Goal: Task Accomplishment & Management: Use online tool/utility

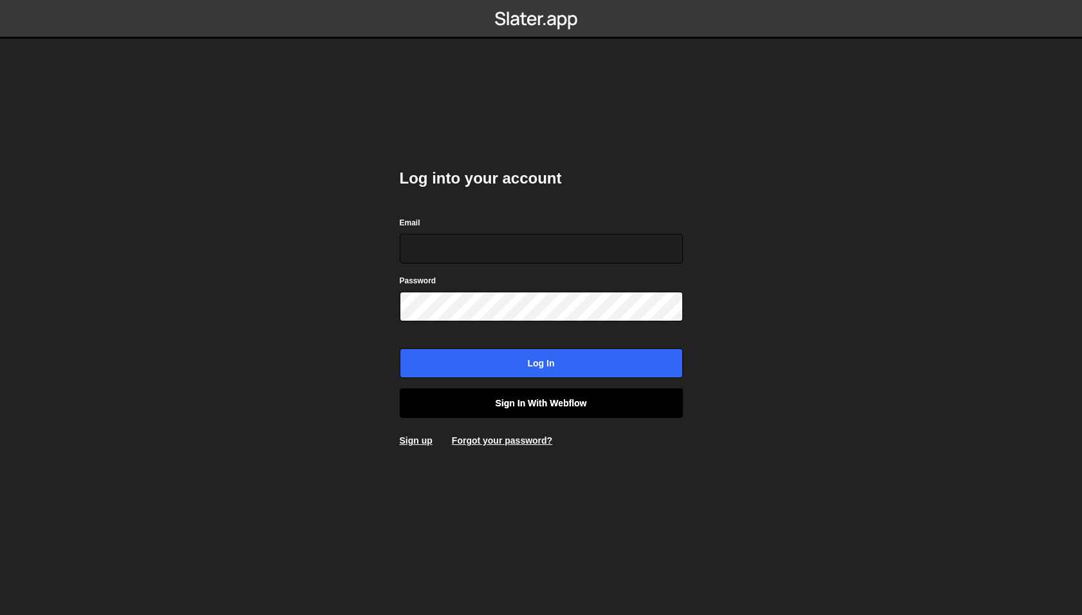
click at [583, 400] on link "Sign in with Webflow" at bounding box center [541, 403] width 283 height 30
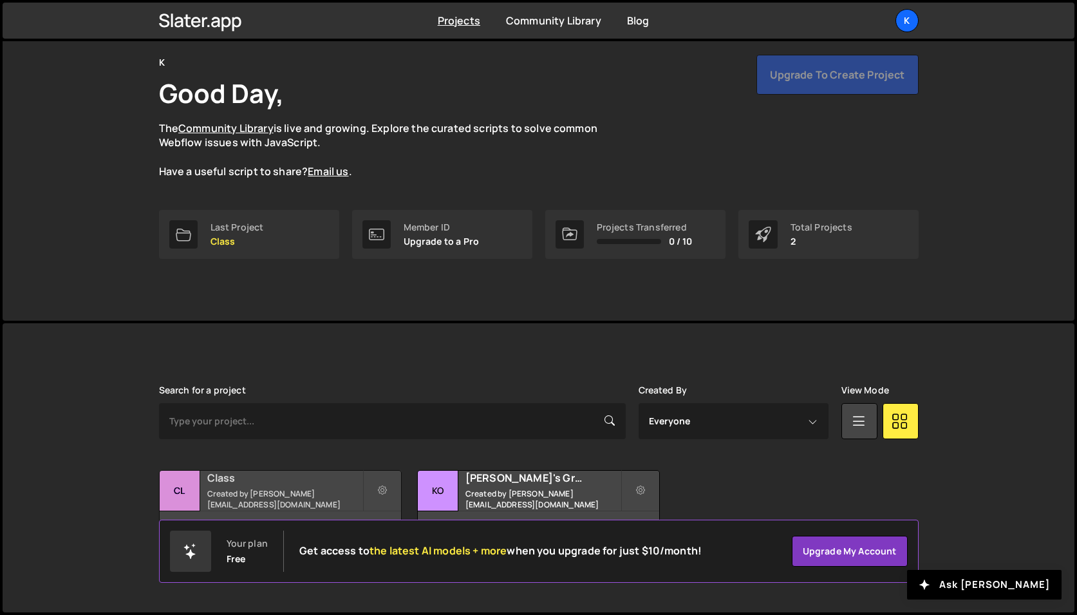
scroll to position [47, 0]
click at [238, 493] on div "Class Created by [PERSON_NAME][EMAIL_ADDRESS][DOMAIN_NAME]" at bounding box center [280, 492] width 241 height 40
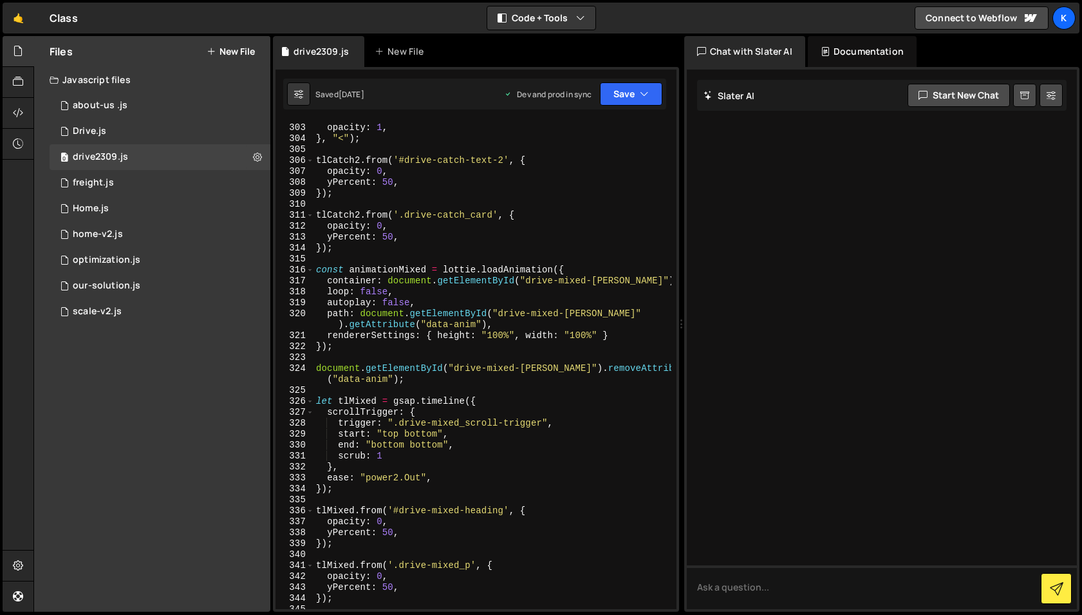
scroll to position [3594, 0]
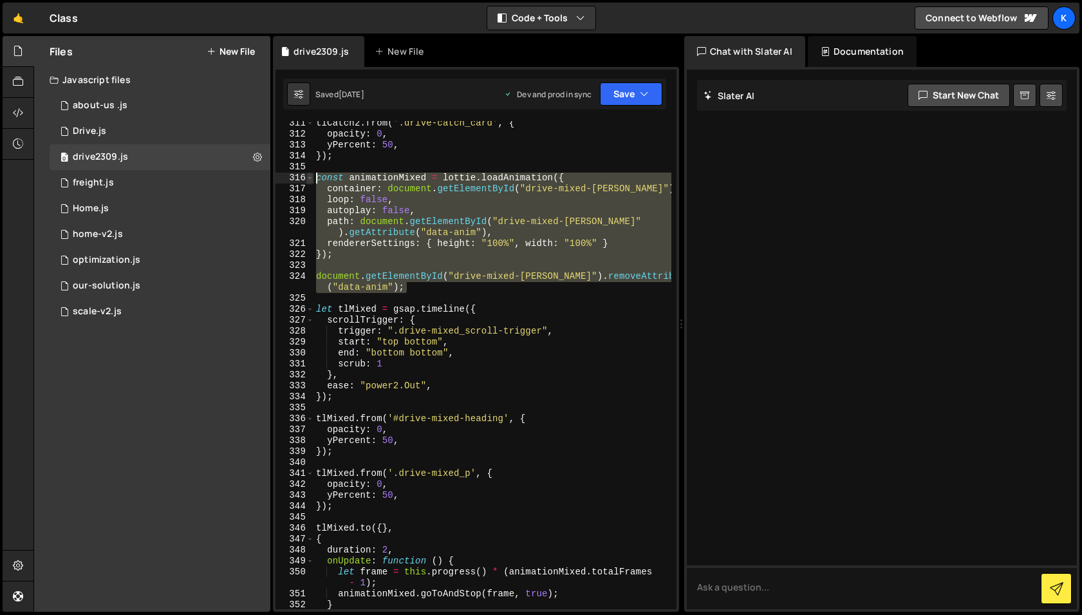
drag, startPoint x: 432, startPoint y: 284, endPoint x: 309, endPoint y: 178, distance: 162.5
click at [309, 178] on div "document.getElementById("drive-mixed-lottie").removeAttribute("data-anim"); 311…" at bounding box center [476, 365] width 401 height 488
click at [424, 280] on div "tlCatch2 . from ( '.drive-catch_card' , { opacity : 0 , yPercent : 50 , }) ; co…" at bounding box center [492, 365] width 357 height 488
type textarea "document.getElementById("drive-mixed-lottie").removeAttribute("data-anim");"
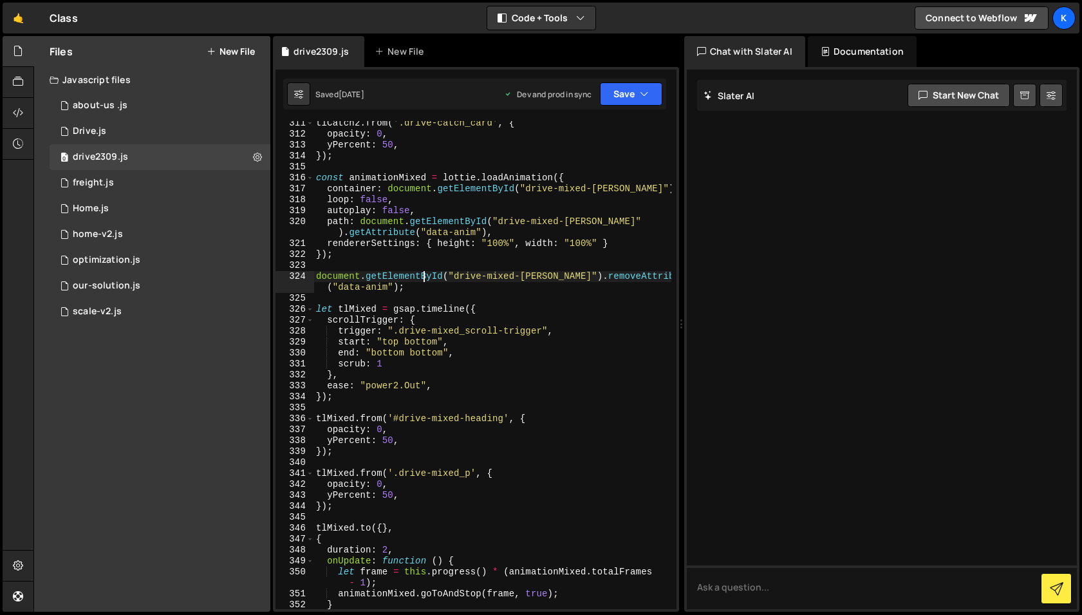
click at [421, 290] on div "tlCatch2 . from ( '.drive-catch_card' , { opacity : 0 , yPercent : 50 , }) ; co…" at bounding box center [493, 373] width 358 height 510
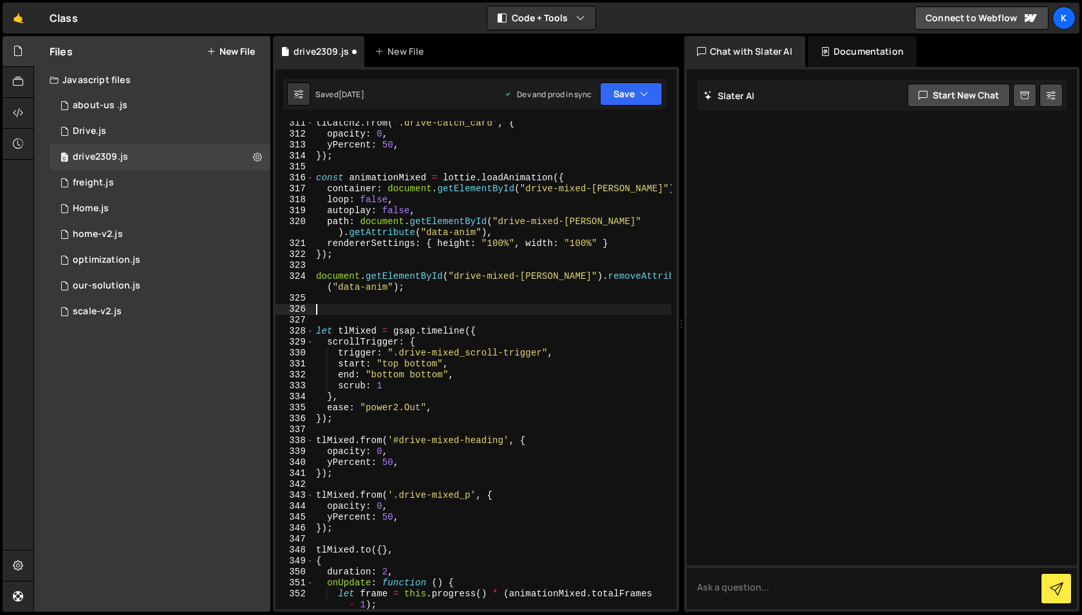
paste textarea "document.getElementById("drive-mixed-lottie").removeAttribute("data-anim");"
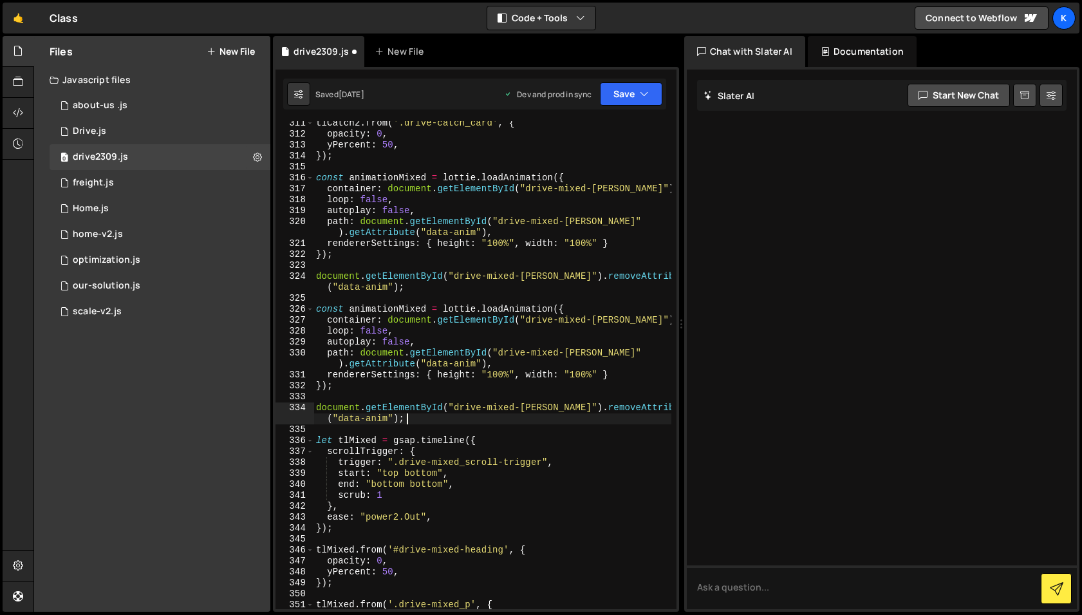
click at [428, 308] on div "tlCatch2 . from ( '.drive-catch_card' , { opacity : 0 , yPercent : 50 , }) ; co…" at bounding box center [493, 373] width 358 height 510
click at [598, 320] on div "tlCatch2 . from ( '.drive-catch_card' , { opacity : 0 , yPercent : 50 , }) ; co…" at bounding box center [493, 373] width 358 height 510
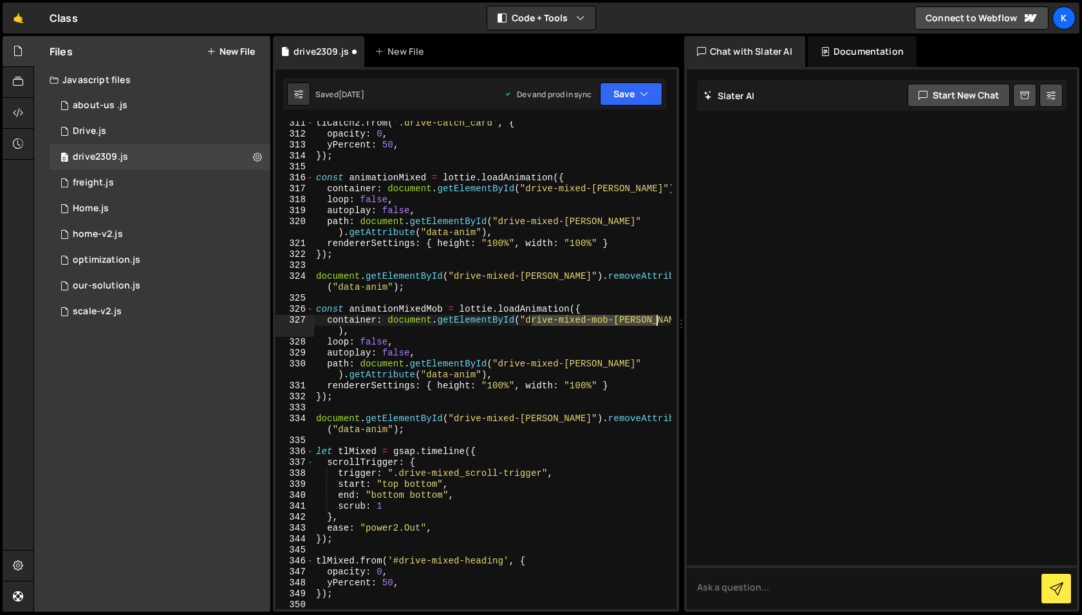
drag, startPoint x: 534, startPoint y: 323, endPoint x: 656, endPoint y: 324, distance: 121.7
click at [656, 324] on div "tlCatch2 . from ( '.drive-catch_card' , { opacity : 0 , yPercent : 50 , }) ; co…" at bounding box center [493, 373] width 358 height 510
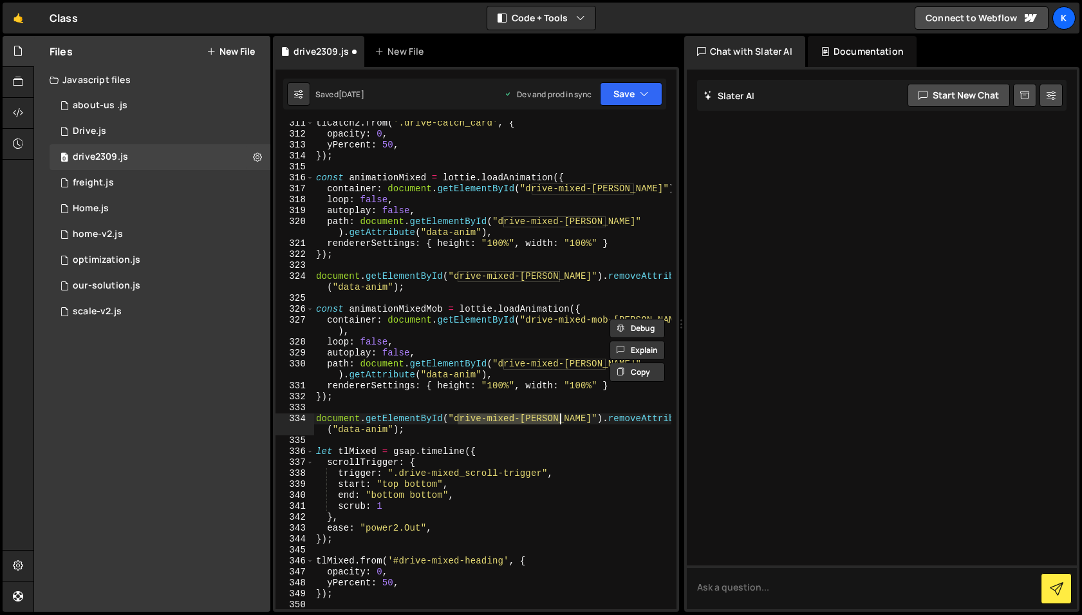
drag, startPoint x: 460, startPoint y: 420, endPoint x: 560, endPoint y: 420, distance: 99.8
click at [560, 420] on div "tlCatch2 . from ( '.drive-catch_card' , { opacity : 0 , yPercent : 50 , }) ; co…" at bounding box center [493, 373] width 358 height 510
paste textarea "mob-"
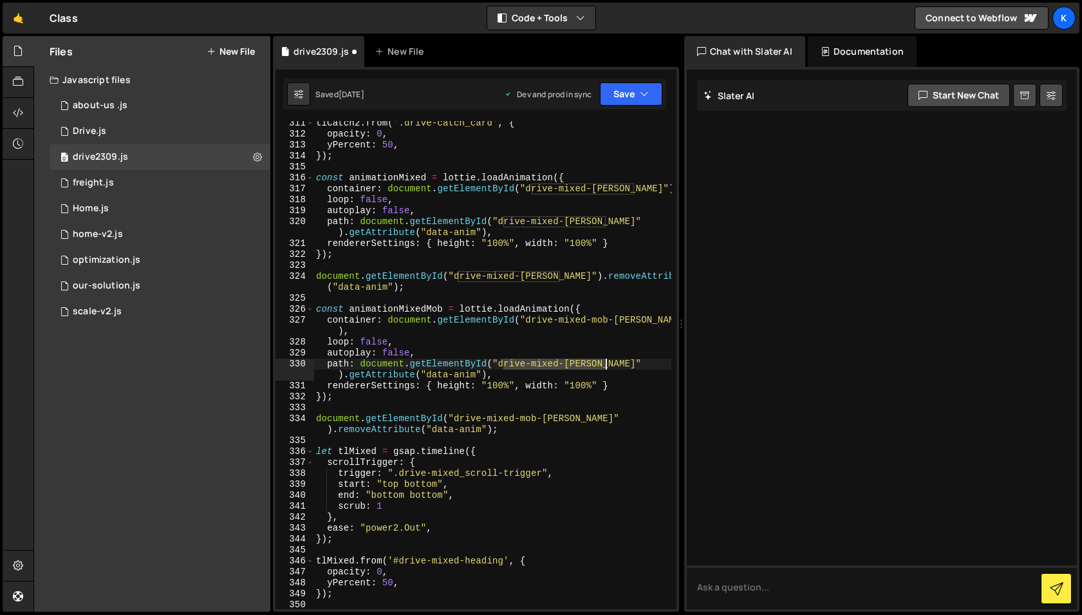
drag, startPoint x: 502, startPoint y: 364, endPoint x: 605, endPoint y: 367, distance: 103.1
click at [605, 367] on div "tlCatch2 . from ( '.drive-catch_card' , { opacity : 0 , yPercent : 50 , }) ; co…" at bounding box center [493, 373] width 358 height 510
paste textarea "mob-"
click at [504, 334] on div "tlCatch2 . from ( '.drive-catch_card' , { opacity : 0 , yPercent : 50 , }) ; co…" at bounding box center [493, 373] width 358 height 510
click at [521, 460] on div "tlCatch2 . from ( '.drive-catch_card' , { opacity : 0 , yPercent : 50 , }) ; co…" at bounding box center [493, 373] width 358 height 510
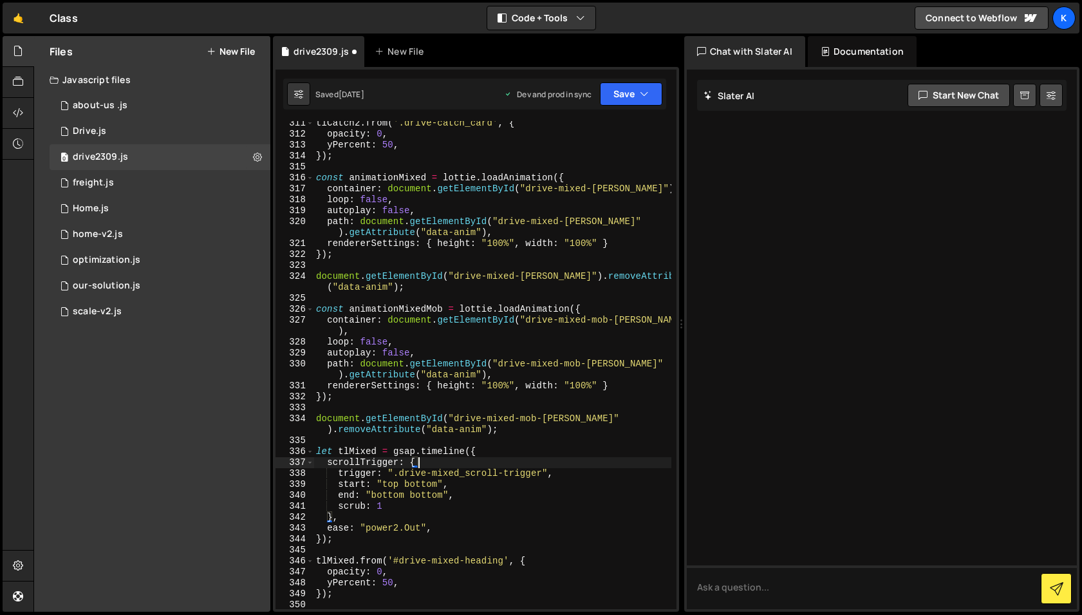
scroll to position [0, 6]
click at [521, 429] on div "tlCatch2 . from ( '.drive-catch_card' , { opacity : 0 , yPercent : 50 , }) ; co…" at bounding box center [493, 373] width 358 height 510
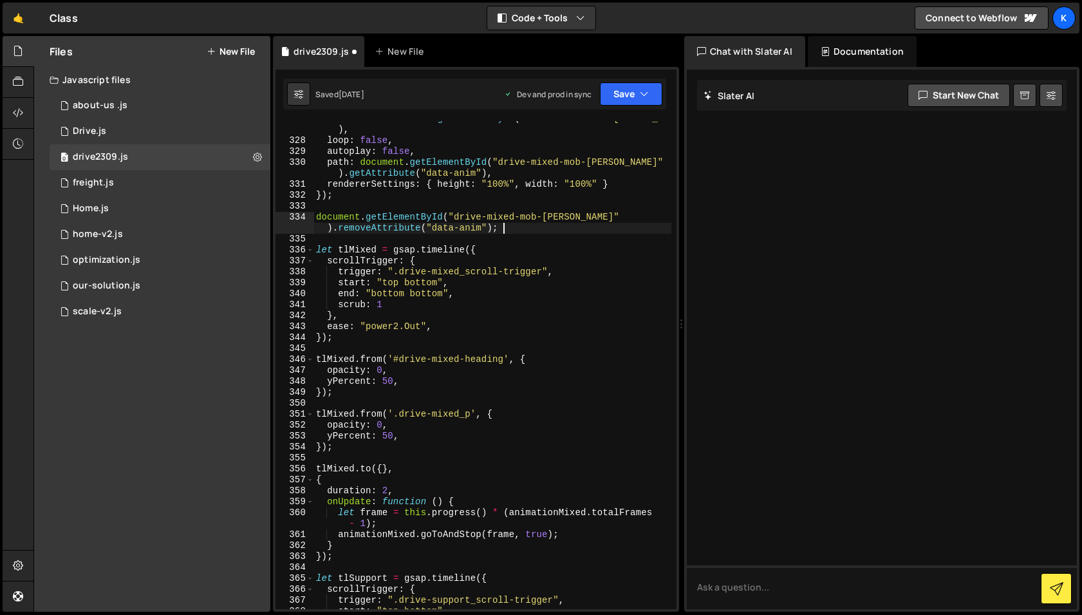
scroll to position [3817, 0]
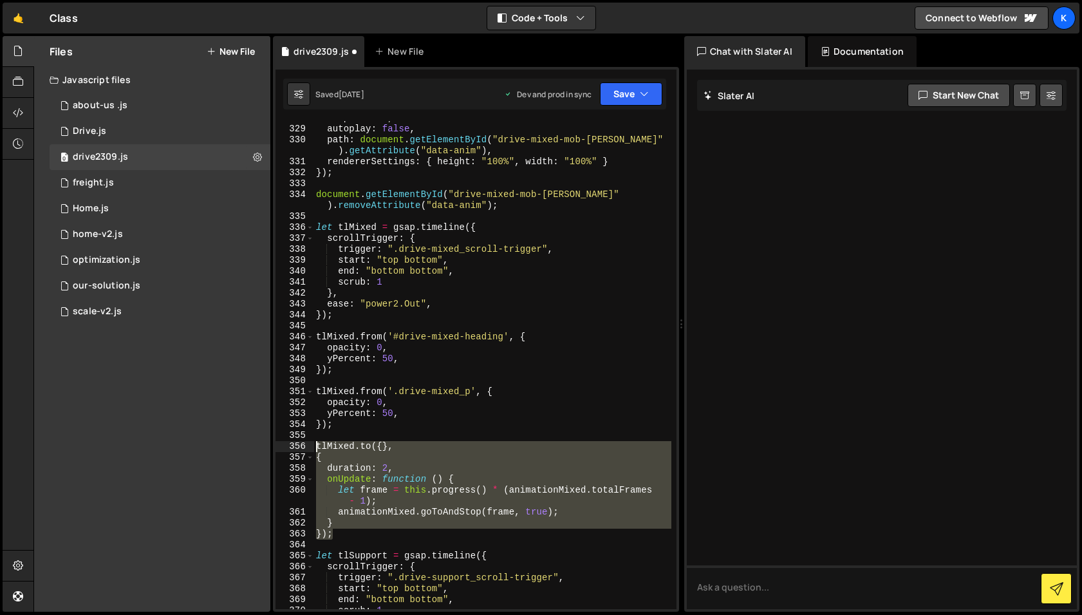
drag, startPoint x: 352, startPoint y: 534, endPoint x: 305, endPoint y: 448, distance: 98.0
click at [305, 448] on div "document.getElementById("drive-mixed-mob-lottie").removeAttribute("data-anim");…" at bounding box center [476, 365] width 401 height 488
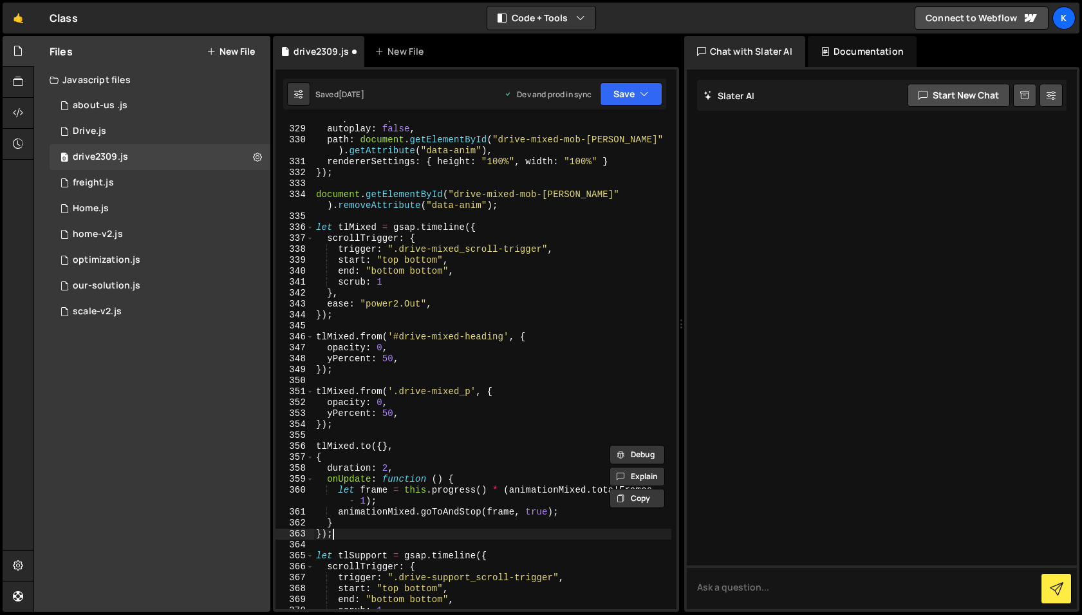
click at [350, 536] on div "loop : false , autoplay : false , path : document . getElementById ( "drive-mix…" at bounding box center [493, 368] width 358 height 510
type textarea "});"
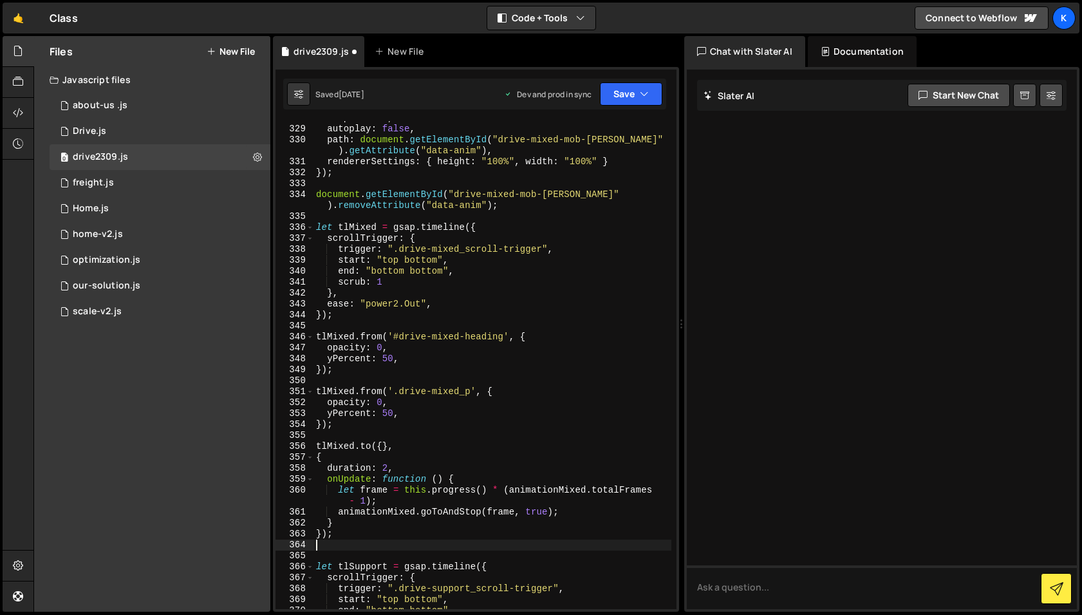
scroll to position [0, 0]
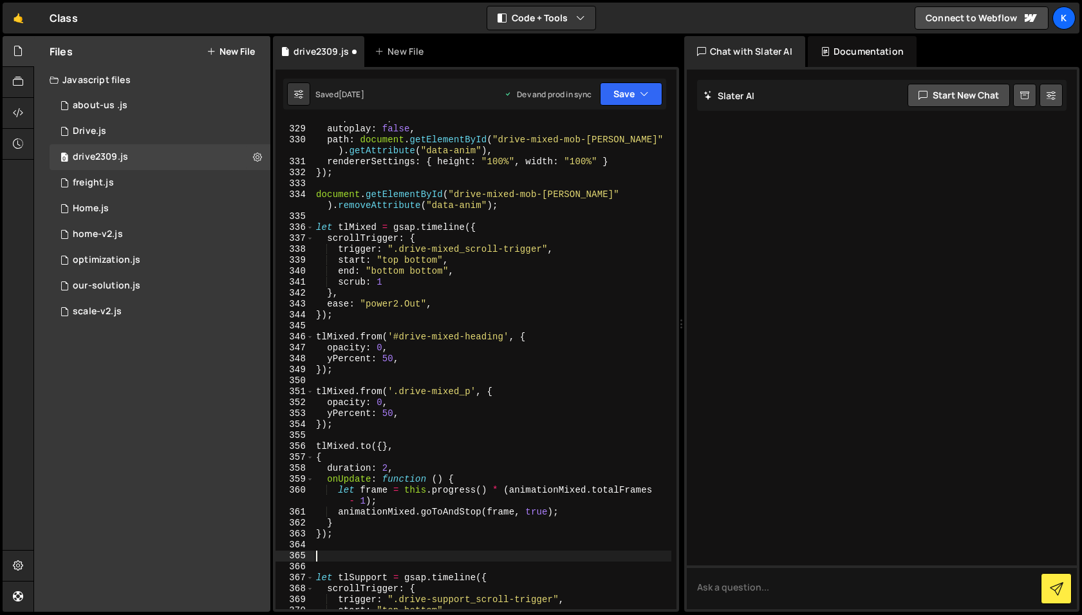
paste textarea "});"
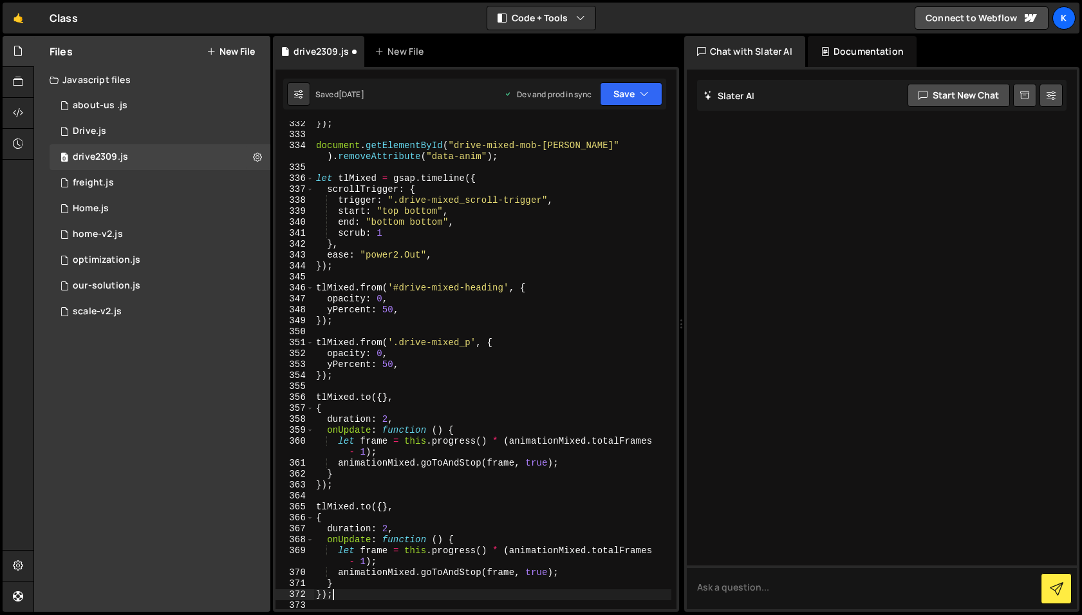
scroll to position [3867, 0]
click at [420, 576] on div "}) ; document . getElementById ( "drive-mixed-mob-lottie" ) . removeAttribute (…" at bounding box center [493, 372] width 358 height 510
click at [319, 596] on div "}) ; document . getElementById ( "drive-mixed-mob-lottie" ) . removeAttribute (…" at bounding box center [493, 372] width 358 height 510
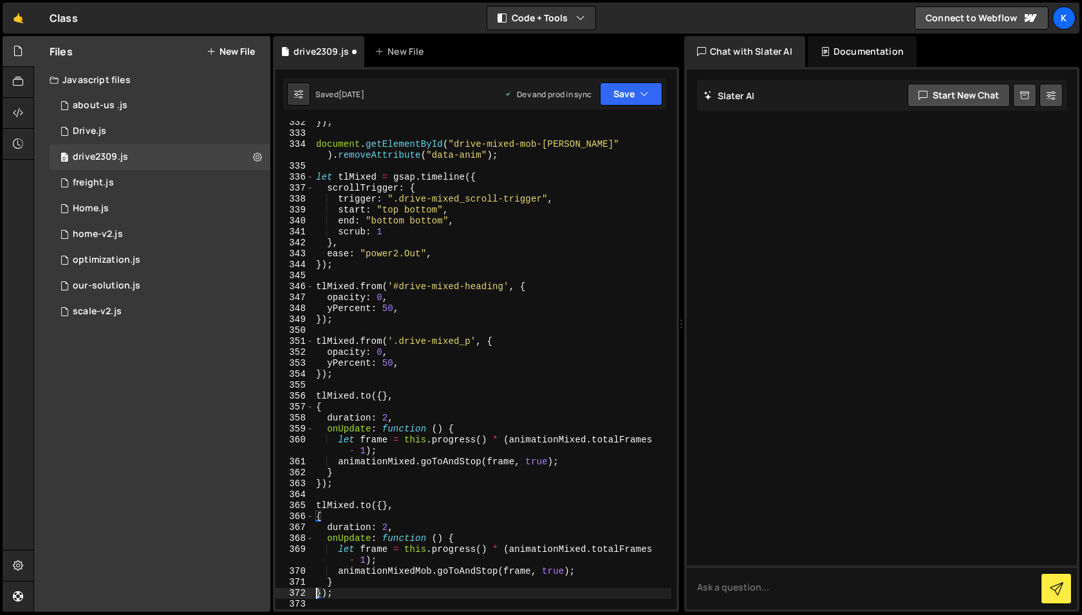
click at [325, 595] on div "}) ; document . getElementById ( "drive-mixed-mob-lottie" ) . removeAttribute (…" at bounding box center [493, 372] width 358 height 510
click at [399, 529] on div "}) ; document . getElementById ( "drive-mixed-mob-lottie" ) . removeAttribute (…" at bounding box center [493, 372] width 358 height 510
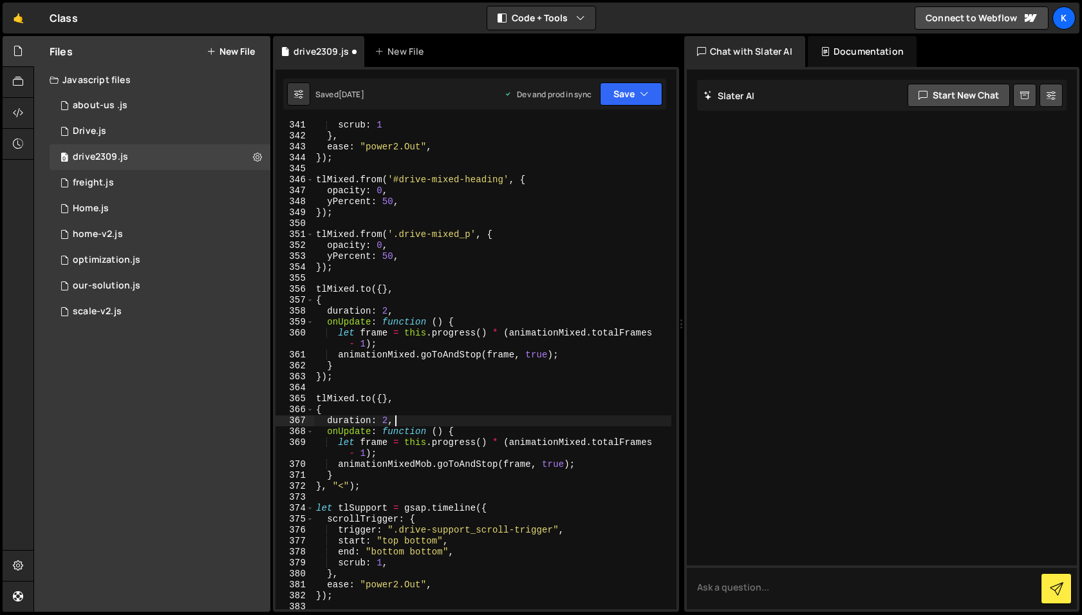
scroll to position [3975, 0]
click at [402, 484] on div "scrub : 1 } , ease : "power2.Out" , }) ; tlMixed . from ( '#drive-mixed-heading…" at bounding box center [493, 375] width 358 height 510
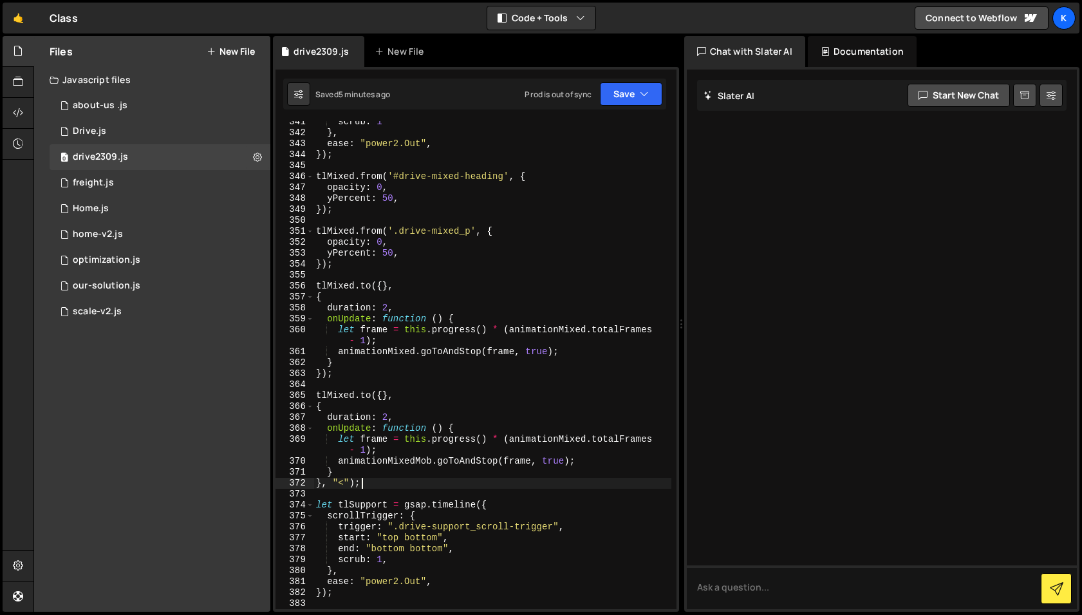
scroll to position [3982, 0]
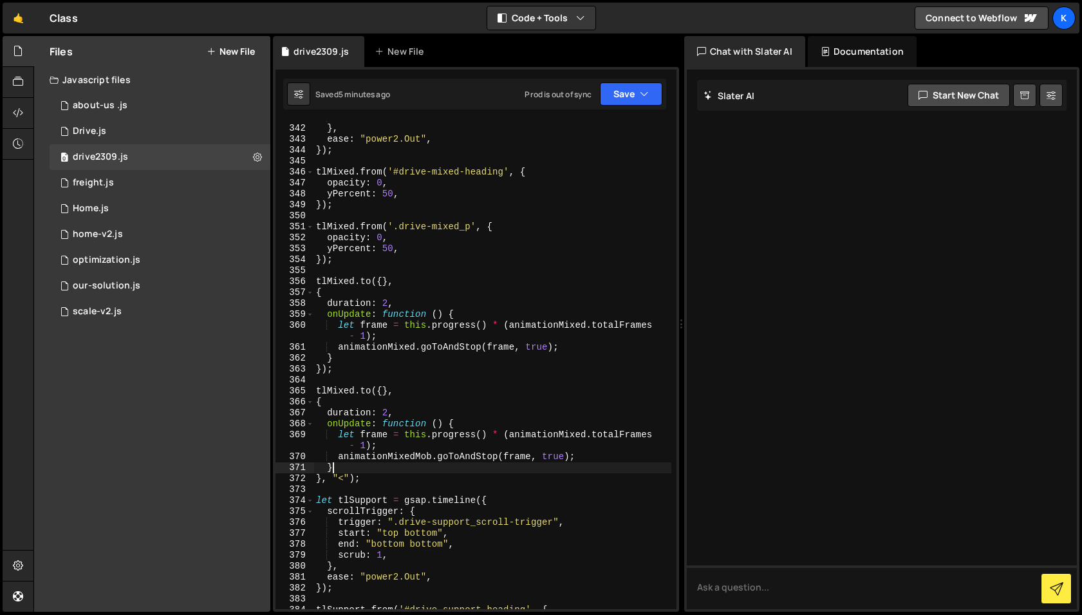
click at [392, 471] on div "scrub : 1 } , ease : "power2.Out" , }) ; tlMixed . from ( '#drive-mixed-heading…" at bounding box center [493, 367] width 358 height 510
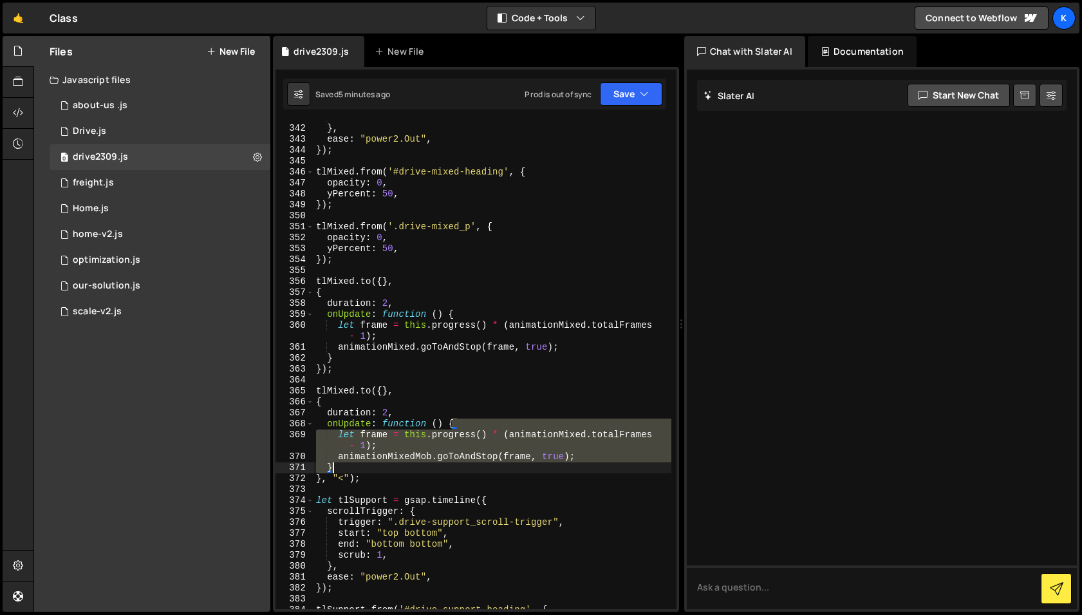
click at [392, 471] on div "scrub : 1 } , ease : "power2.Out" , }) ; tlMixed . from ( '#drive-mixed-heading…" at bounding box center [493, 367] width 358 height 510
type textarea "animationMixedMob.goToAndStop(frame, true); }"
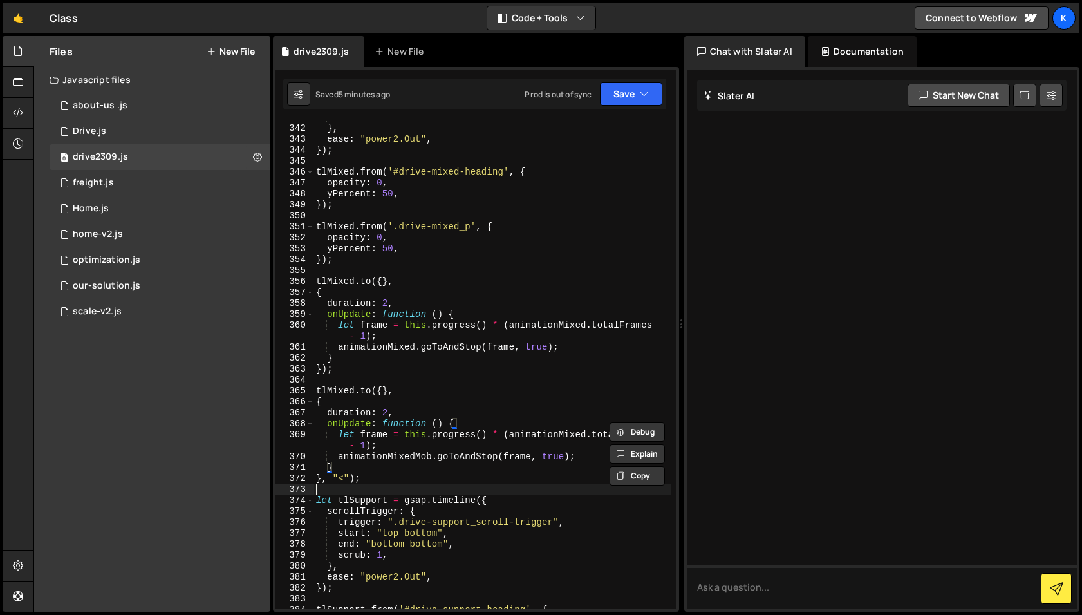
click at [383, 487] on div "scrub : 1 } , ease : "power2.Out" , }) ; tlMixed . from ( '#drive-mixed-heading…" at bounding box center [493, 367] width 358 height 510
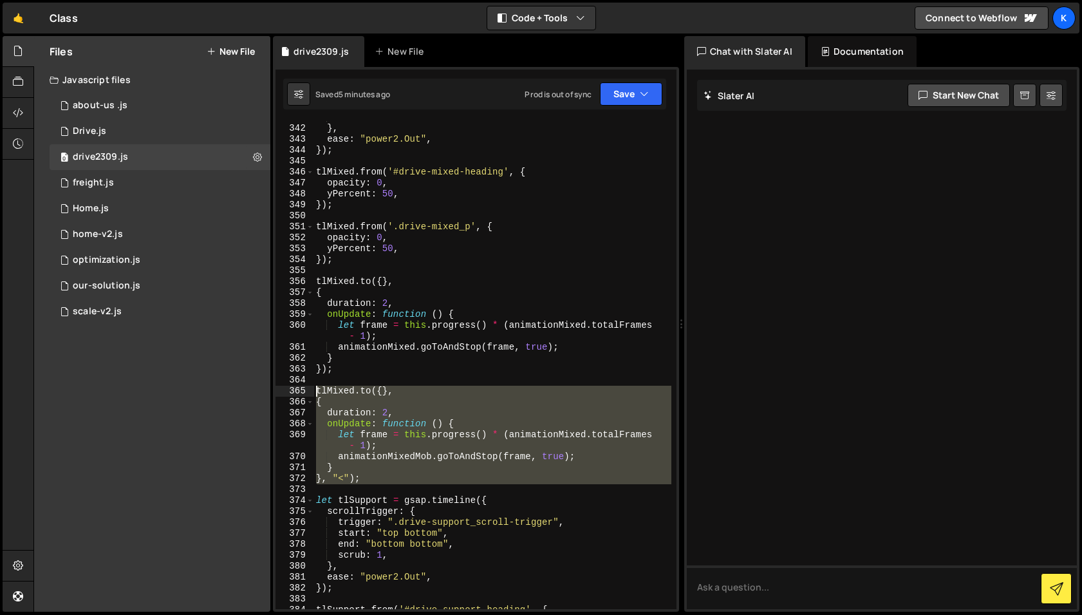
drag, startPoint x: 374, startPoint y: 486, endPoint x: 316, endPoint y: 395, distance: 108.3
click at [316, 395] on div "scrub : 1 } , ease : "power2.Out" , }) ; tlMixed . from ( '#drive-mixed-heading…" at bounding box center [493, 367] width 358 height 510
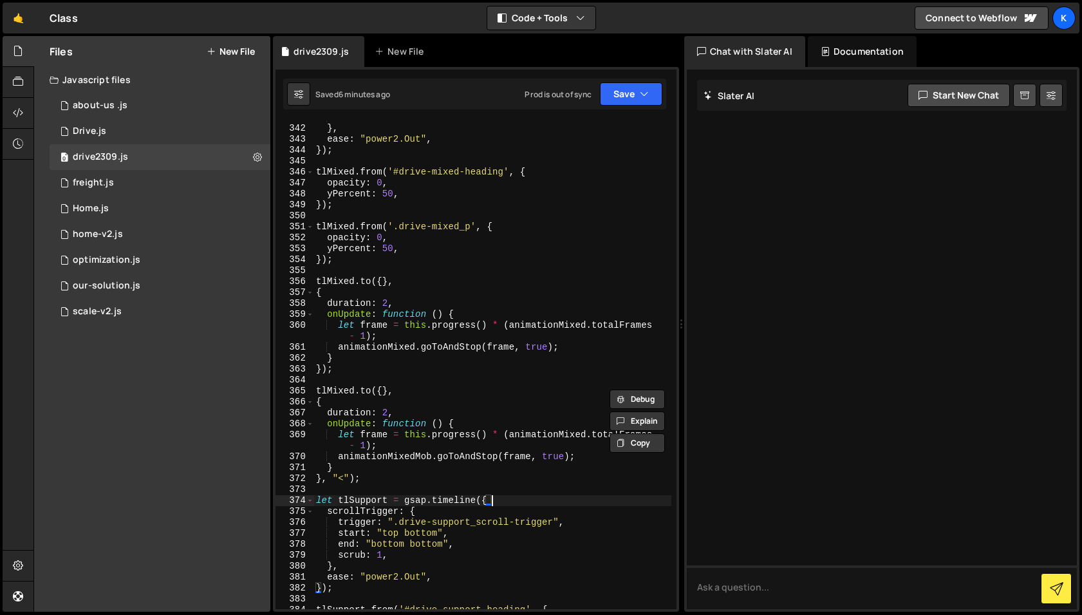
click at [545, 499] on div "scrub : 1 } , ease : "power2.Out" , }) ; tlMixed . from ( '#drive-mixed-heading…" at bounding box center [493, 367] width 358 height 510
click at [369, 448] on div "scrub : 1 } , ease : "power2.Out" , }) ; tlMixed . from ( '#drive-mixed-heading…" at bounding box center [493, 367] width 358 height 510
click at [395, 460] on div "scrub : 1 } , ease : "power2.Out" , }) ; tlMixed . from ( '#drive-mixed-heading…" at bounding box center [493, 367] width 358 height 510
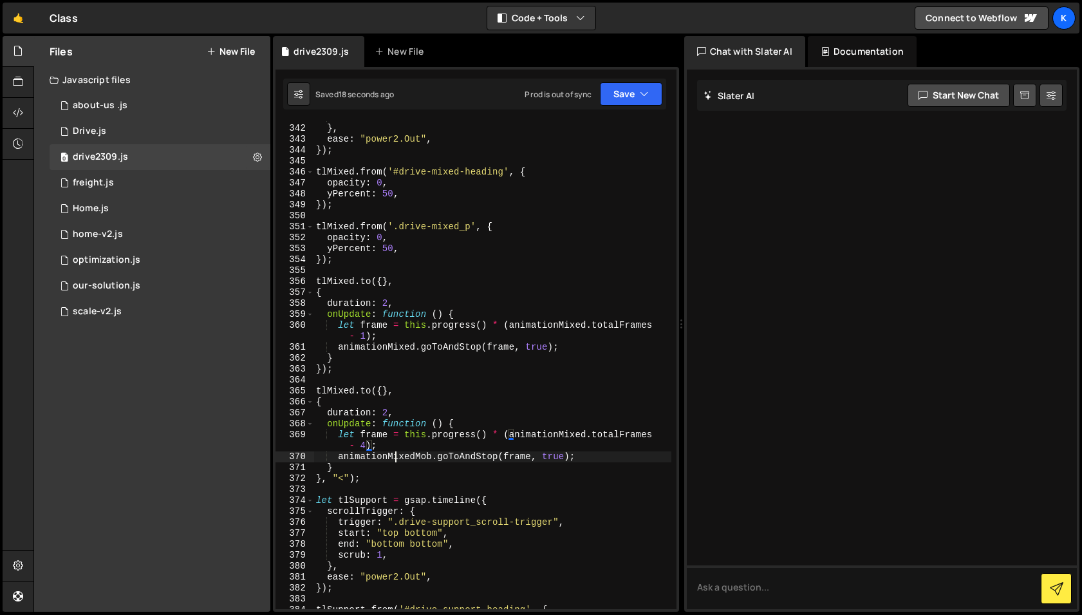
click at [395, 460] on div "scrub : 1 } , ease : "power2.Out" , }) ; tlMixed . from ( '#drive-mixed-heading…" at bounding box center [493, 367] width 358 height 510
click at [565, 447] on div "scrub : 1 } , ease : "power2.Out" , }) ; tlMixed . from ( '#drive-mixed-heading…" at bounding box center [493, 367] width 358 height 510
click at [565, 437] on div "scrub : 1 } , ease : "power2.Out" , }) ; tlMixed . from ( '#drive-mixed-heading…" at bounding box center [493, 367] width 358 height 510
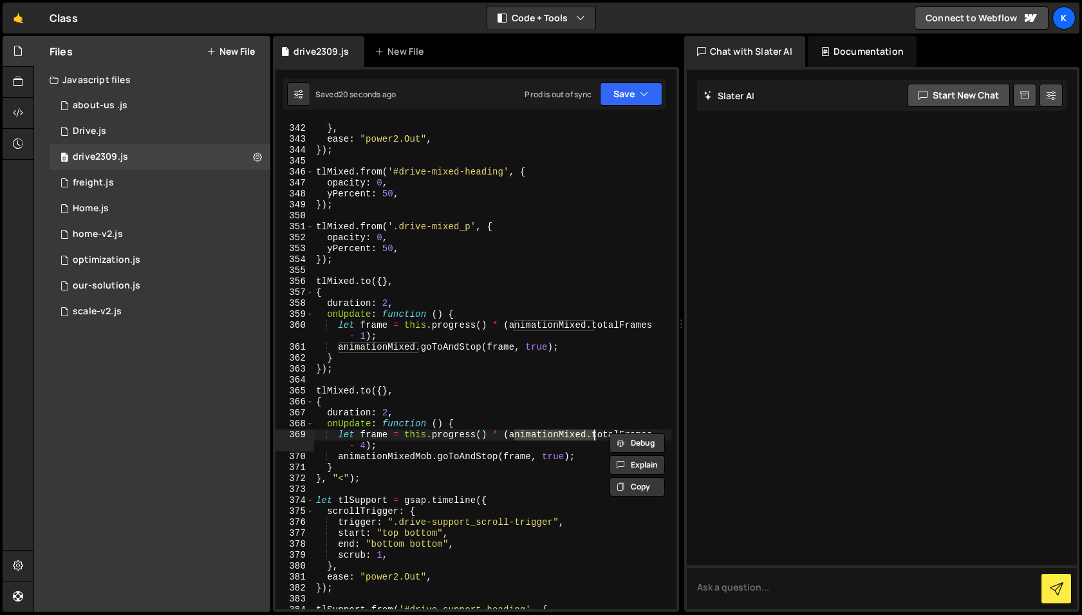
paste textarea "Mob"
click at [442, 452] on div "scrub : 1 } , ease : "power2.Out" , }) ; tlMixed . from ( '#drive-mixed-heading…" at bounding box center [493, 367] width 358 height 510
click at [436, 444] on div "scrub : 1 } , ease : "power2.Out" , }) ; tlMixed . from ( '#drive-mixed-heading…" at bounding box center [493, 367] width 358 height 510
type textarea "let frame = this.progress() * (animationMixedMob.totalFrames - 1);"
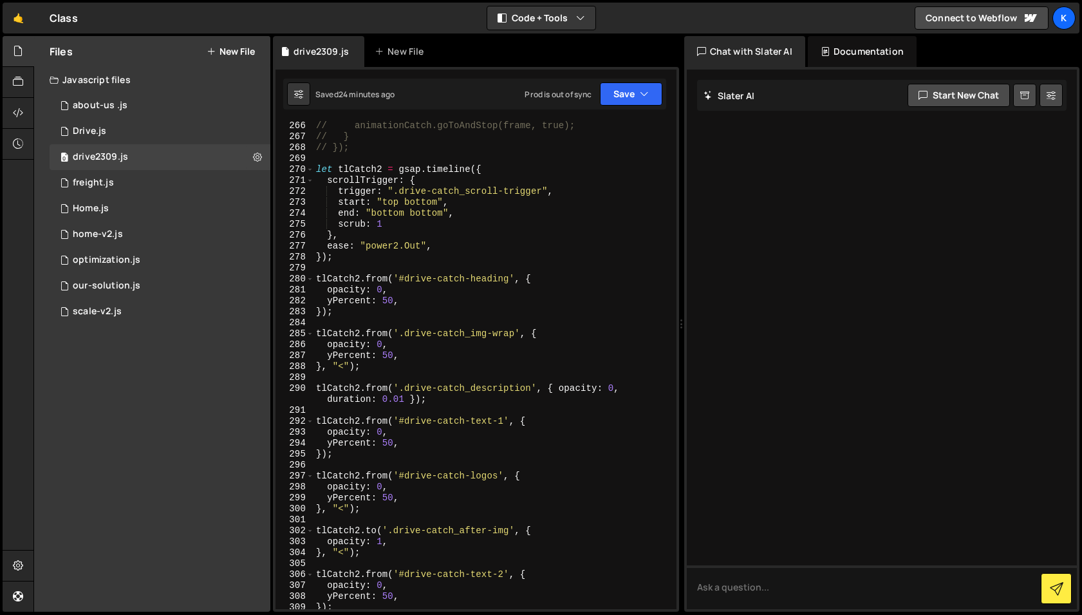
scroll to position [3088, 0]
click at [467, 381] on div "// animationCatch.goToAndStop(frame, true); // } // }); let tlCatch2 = gsap . t…" at bounding box center [493, 375] width 358 height 510
click at [466, 402] on div "// animationCatch.goToAndStop(frame, true); // } // }); let tlCatch2 = gsap . t…" at bounding box center [493, 375] width 358 height 510
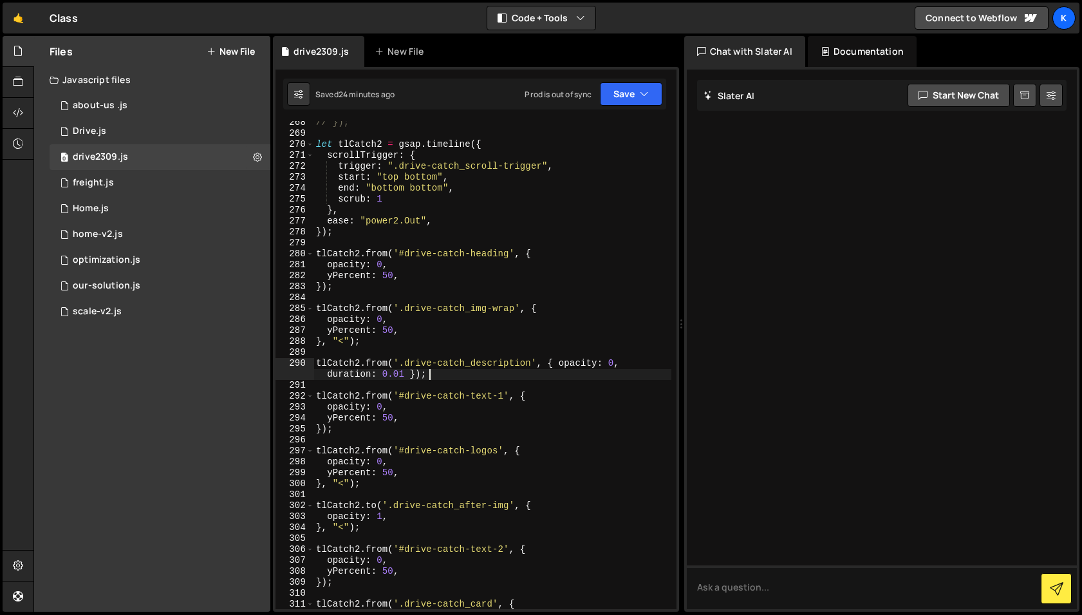
click at [458, 460] on div "// }); let tlCatch2 = gsap . timeline ({ scrollTrigger : { trigger : ".drive-ca…" at bounding box center [493, 372] width 358 height 510
click at [458, 421] on div "// }); let tlCatch2 = gsap . timeline ({ scrollTrigger : { trigger : ".drive-ca…" at bounding box center [493, 372] width 358 height 510
type textarea "yPercent: 50,"
click at [434, 443] on div "// }); let tlCatch2 = gsap . timeline ({ scrollTrigger : { trigger : ".drive-ca…" at bounding box center [493, 372] width 358 height 510
click at [413, 407] on div "// }); let tlCatch2 = gsap . timeline ({ scrollTrigger : { trigger : ".drive-ca…" at bounding box center [493, 372] width 358 height 510
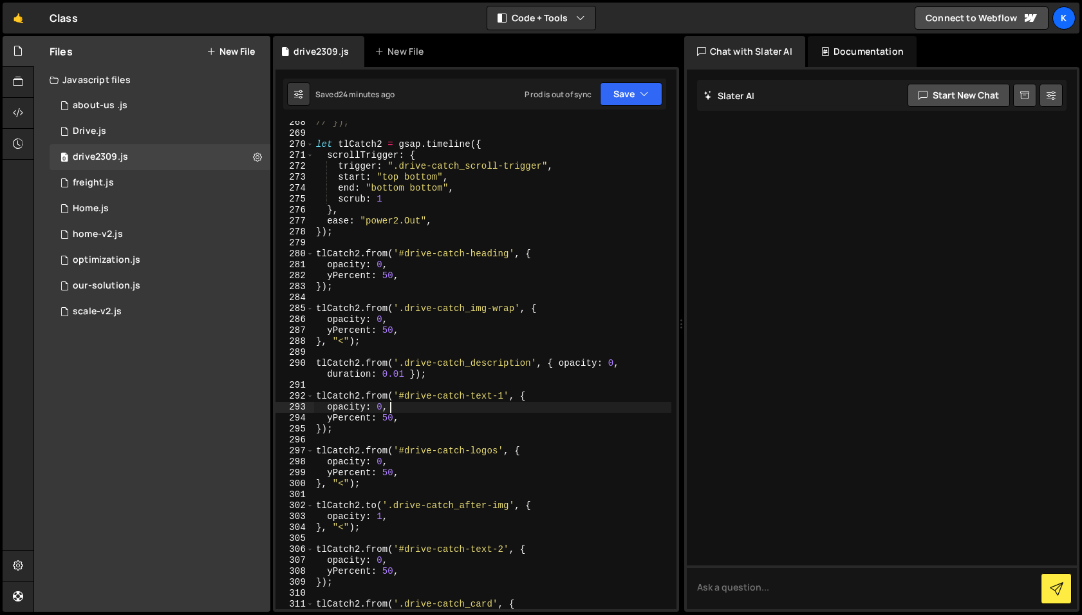
click at [443, 364] on div "// }); let tlCatch2 = gsap . timeline ({ scrollTrigger : { trigger : ".drive-ca…" at bounding box center [493, 372] width 358 height 510
type textarea "tlCatch2.from('.drive-catch_description', { opacity: 0, duration: 0.01 });"
click at [417, 500] on div "// }); let tlCatch2 = gsap . timeline ({ scrollTrigger : { trigger : ".drive-ca…" at bounding box center [493, 372] width 358 height 510
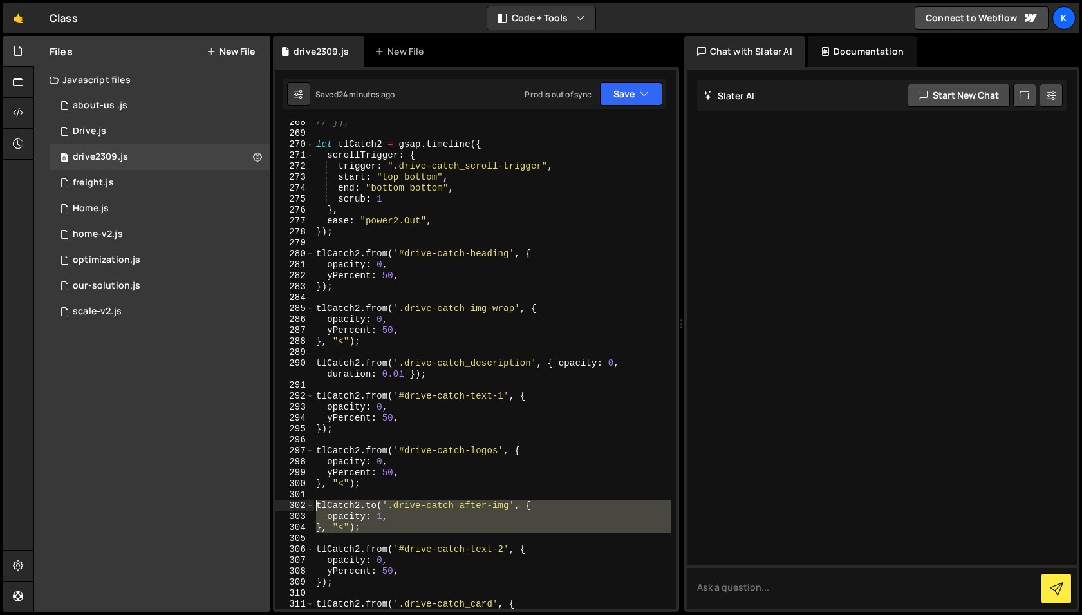
drag, startPoint x: 377, startPoint y: 536, endPoint x: 305, endPoint y: 503, distance: 79.2
click at [305, 503] on div "268 269 270 271 272 273 274 275 276 277 278 279 280 281 282 283 284 285 286 287…" at bounding box center [476, 365] width 401 height 488
type textarea "tlCatch2.to('.drive-catch_after-img', { opacity: 1,"
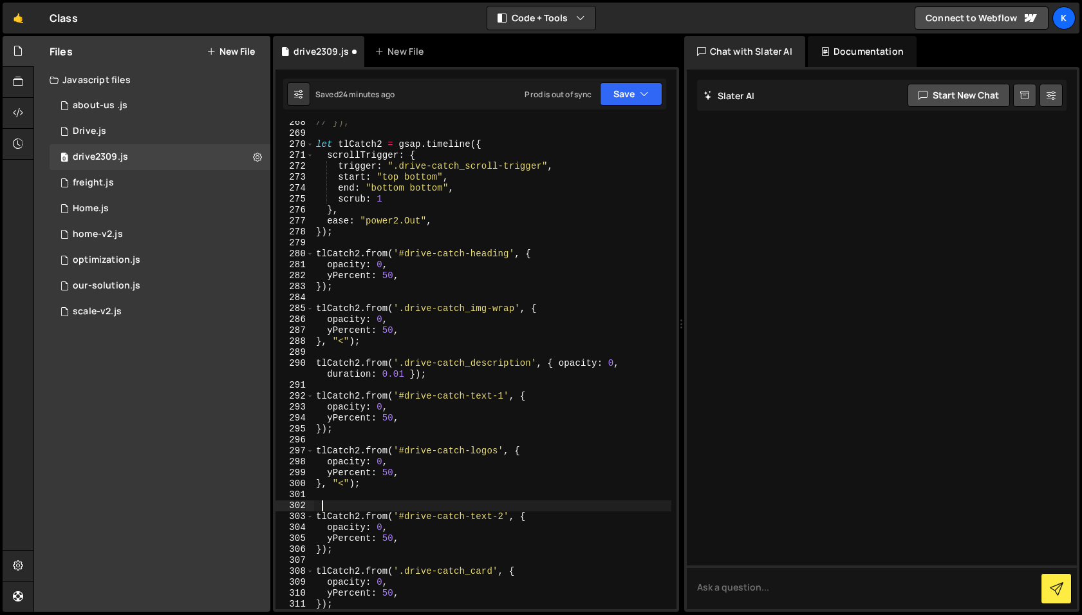
type textarea "}, "<");"
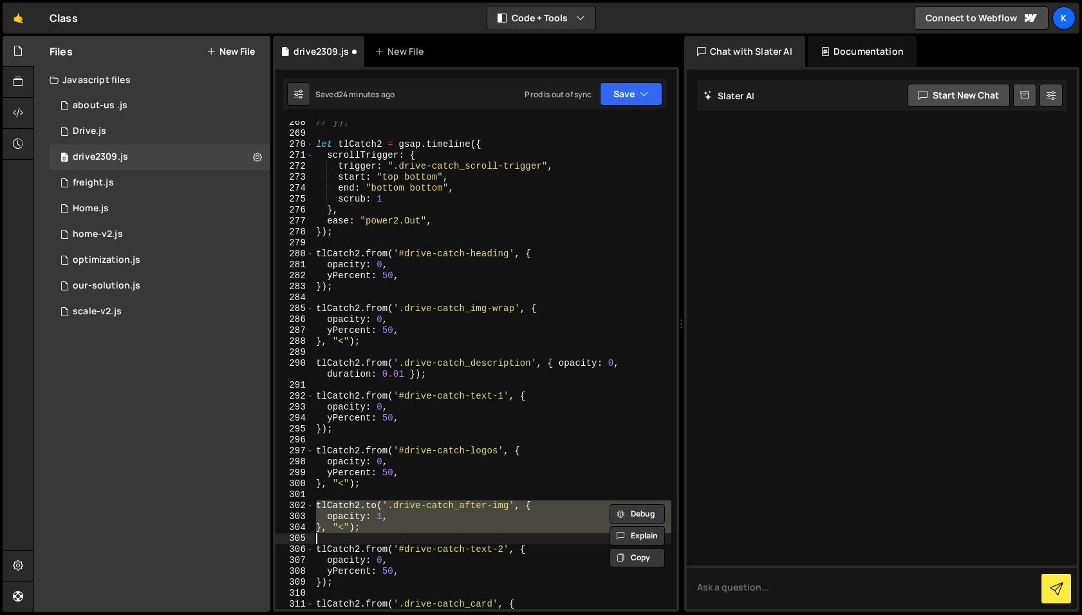
click at [399, 537] on div "// }); let tlCatch2 = gsap . timeline ({ scrollTrigger : { trigger : ".drive-ca…" at bounding box center [492, 365] width 357 height 488
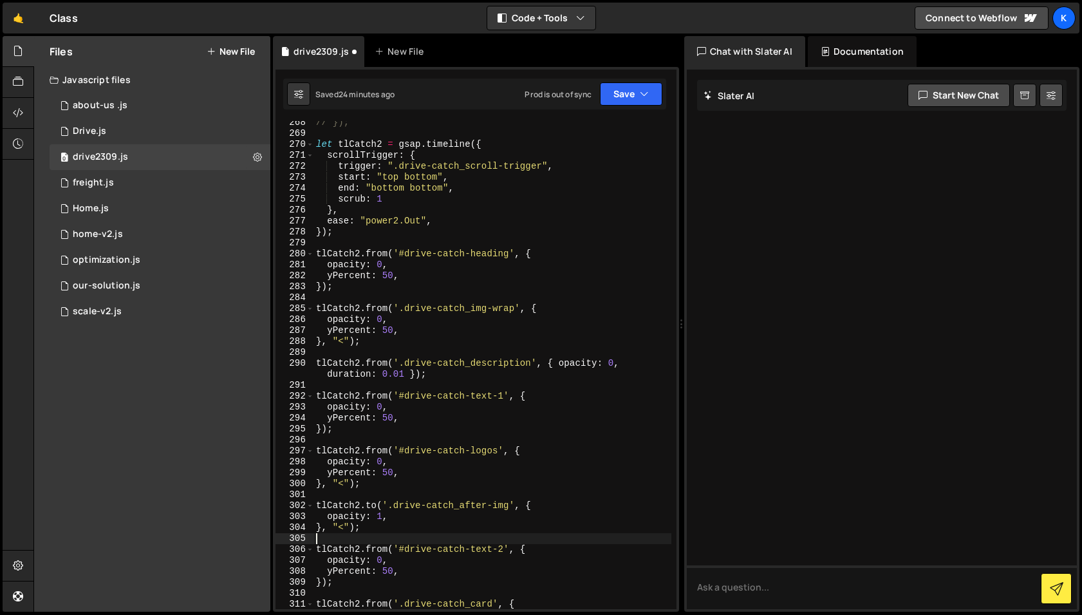
click at [395, 531] on div "// }); let tlCatch2 = gsap . timeline ({ scrollTrigger : { trigger : ".drive-ca…" at bounding box center [493, 372] width 358 height 510
type textarea "}, "<");"
drag, startPoint x: 401, startPoint y: 254, endPoint x: 515, endPoint y: 258, distance: 114.0
click at [515, 258] on div "// }); let tlCatch2 = gsap . timeline ({ scrollTrigger : { trigger : ".drive-ca…" at bounding box center [493, 372] width 358 height 510
drag, startPoint x: 397, startPoint y: 551, endPoint x: 515, endPoint y: 552, distance: 118.5
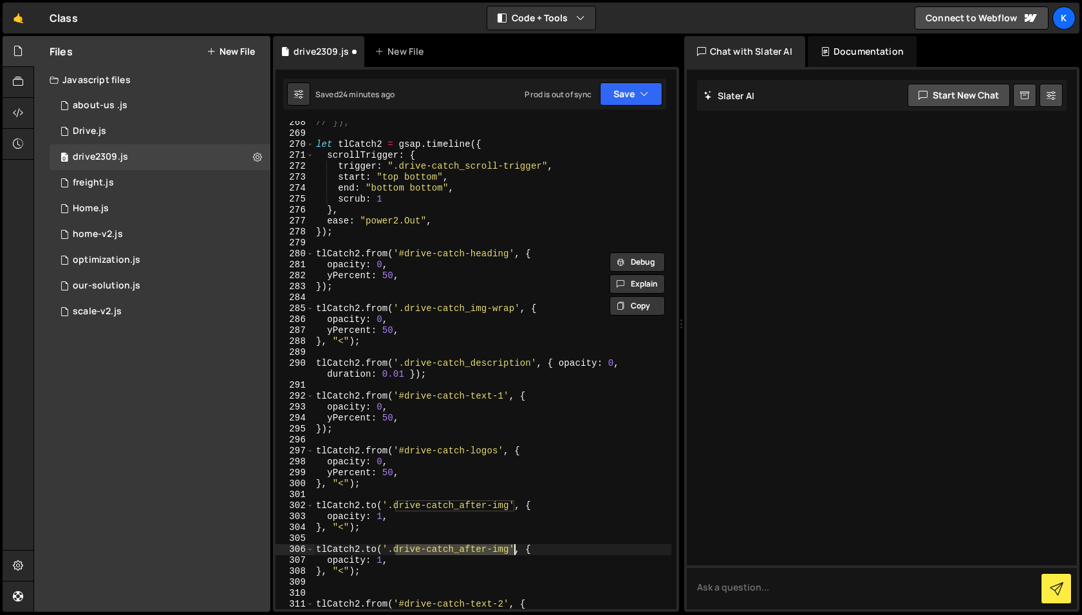
click at [515, 552] on div "// }); let tlCatch2 = gsap . timeline ({ scrollTrigger : { trigger : ".drive-ca…" at bounding box center [493, 372] width 358 height 510
paste textarea "#drive-catch-headin"
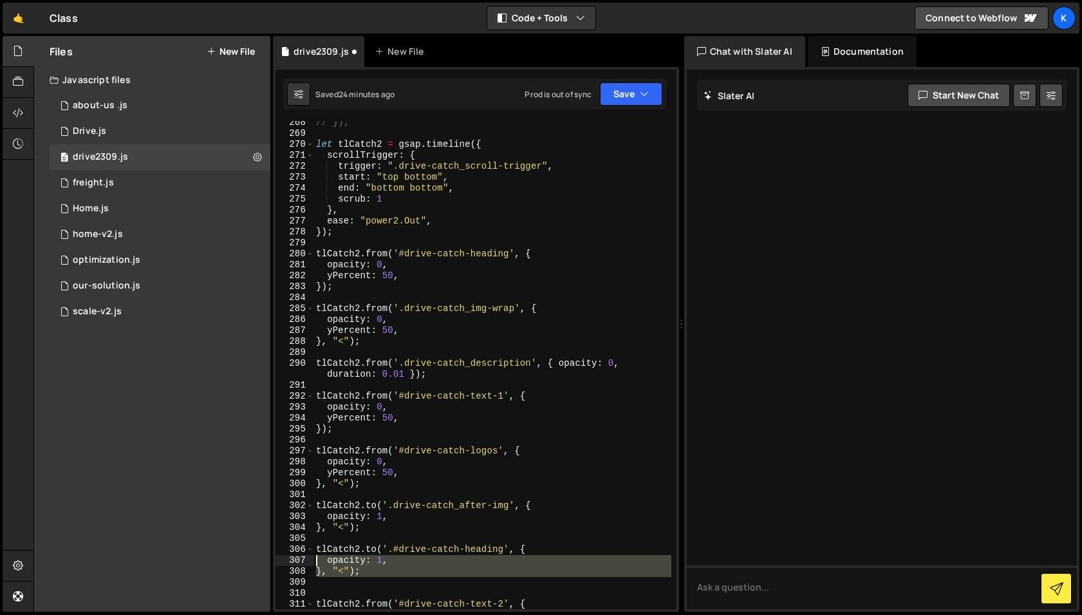
drag, startPoint x: 364, startPoint y: 583, endPoint x: 309, endPoint y: 556, distance: 61.1
click at [309, 556] on div "tlCatch2.to('.#drive-catch-heading', { 268 269 270 271 272 273 274 275 276 277 …" at bounding box center [476, 365] width 401 height 488
click at [379, 262] on div "// }); let tlCatch2 = gsap . timeline ({ scrollTrigger : { trigger : ".drive-ca…" at bounding box center [493, 372] width 358 height 510
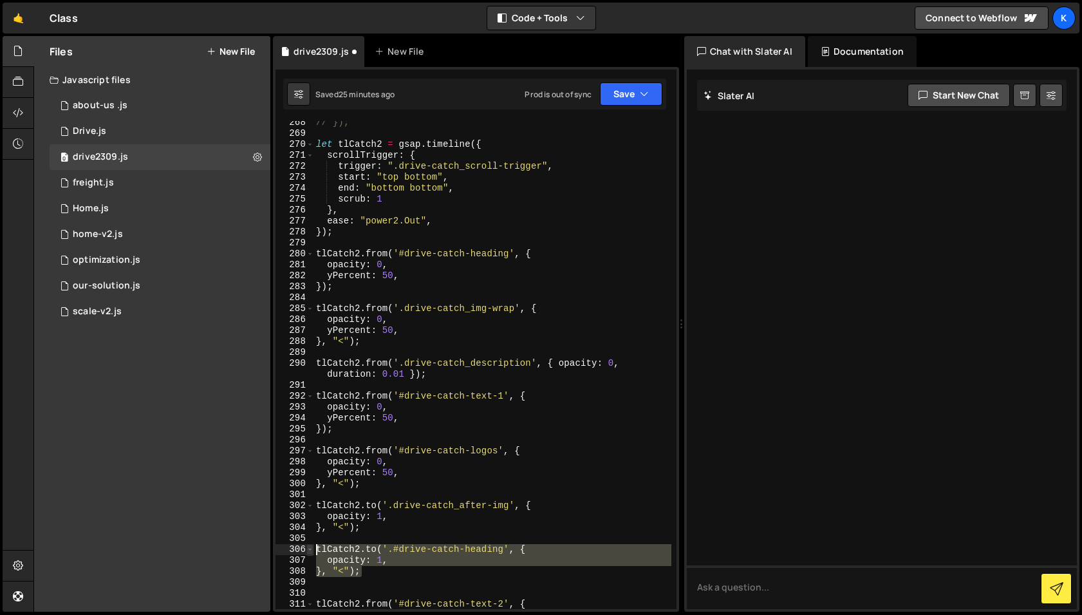
drag, startPoint x: 391, startPoint y: 573, endPoint x: 308, endPoint y: 544, distance: 88.0
click at [308, 544] on div "opacity: 0, 268 269 270 271 272 273 274 275 276 277 278 279 280 281 282 283 284…" at bounding box center [476, 365] width 401 height 488
type textarea "tlCatch2.to('.#drive-catch-heading', {"
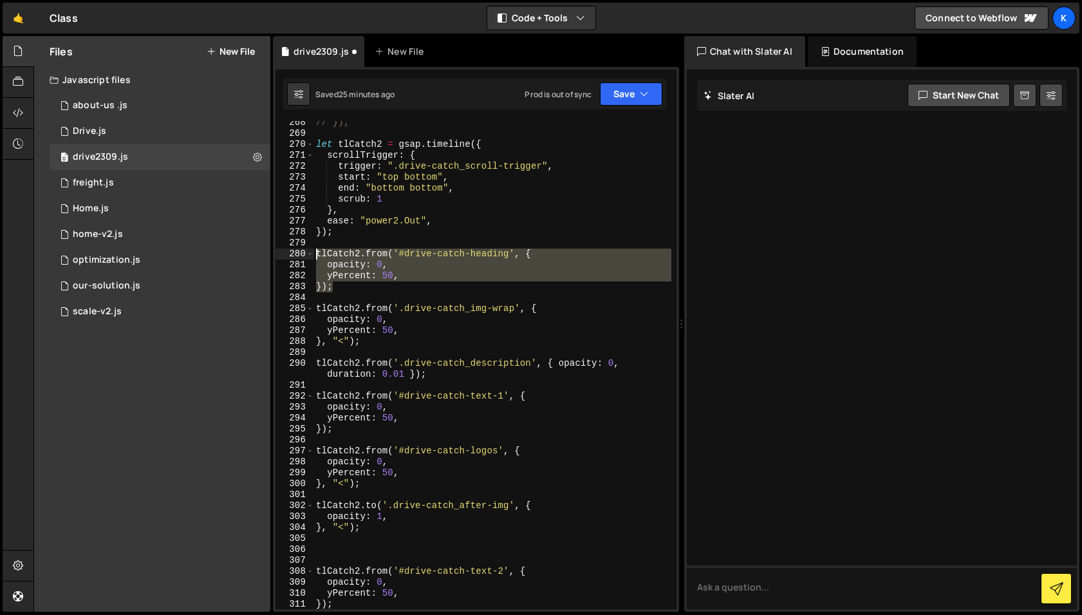
drag, startPoint x: 372, startPoint y: 291, endPoint x: 301, endPoint y: 254, distance: 80.6
click at [301, 254] on div "268 269 270 271 272 273 274 275 276 277 278 279 280 281 282 283 284 285 286 287…" at bounding box center [476, 365] width 401 height 488
type textarea "tlCatch2.from('#drive-catch-heading', { opacity: 0,"
click at [395, 549] on div "// }); let tlCatch2 = gsap . timeline ({ scrollTrigger : { trigger : ".drive-ca…" at bounding box center [493, 372] width 358 height 510
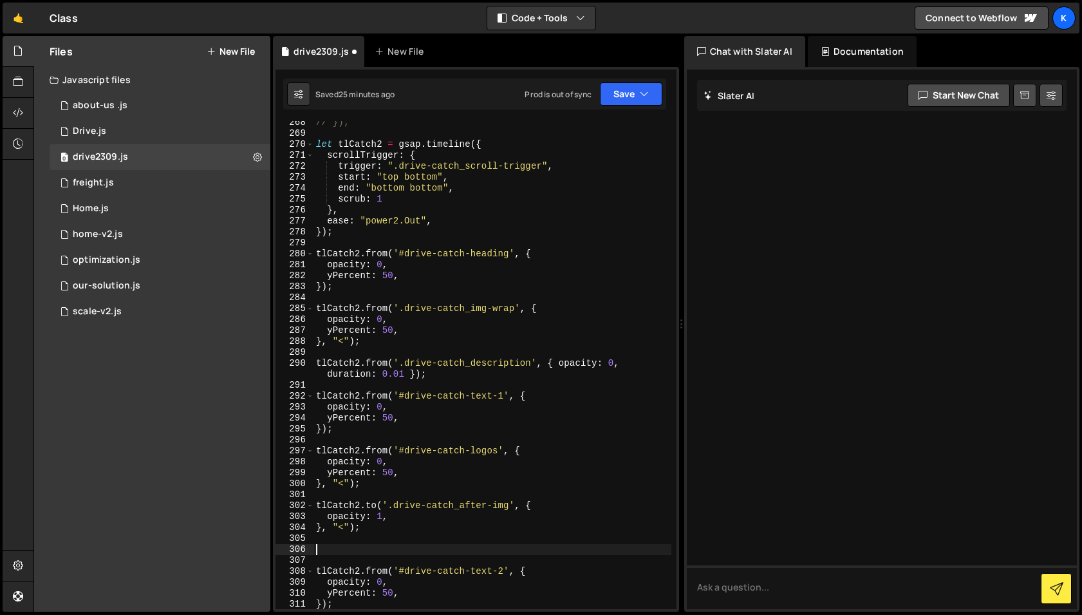
click at [395, 540] on div "// }); let tlCatch2 = gsap . timeline ({ scrollTrigger : { trigger : ".drive-ca…" at bounding box center [493, 372] width 358 height 510
paste textarea "});"
click at [473, 548] on div "// }); let tlCatch2 = gsap . timeline ({ scrollTrigger : { trigger : ".drive-ca…" at bounding box center [493, 372] width 358 height 510
click at [325, 580] on div "// }); let tlCatch2 = gsap . timeline ({ scrollTrigger : { trigger : ".drive-ca…" at bounding box center [493, 372] width 358 height 510
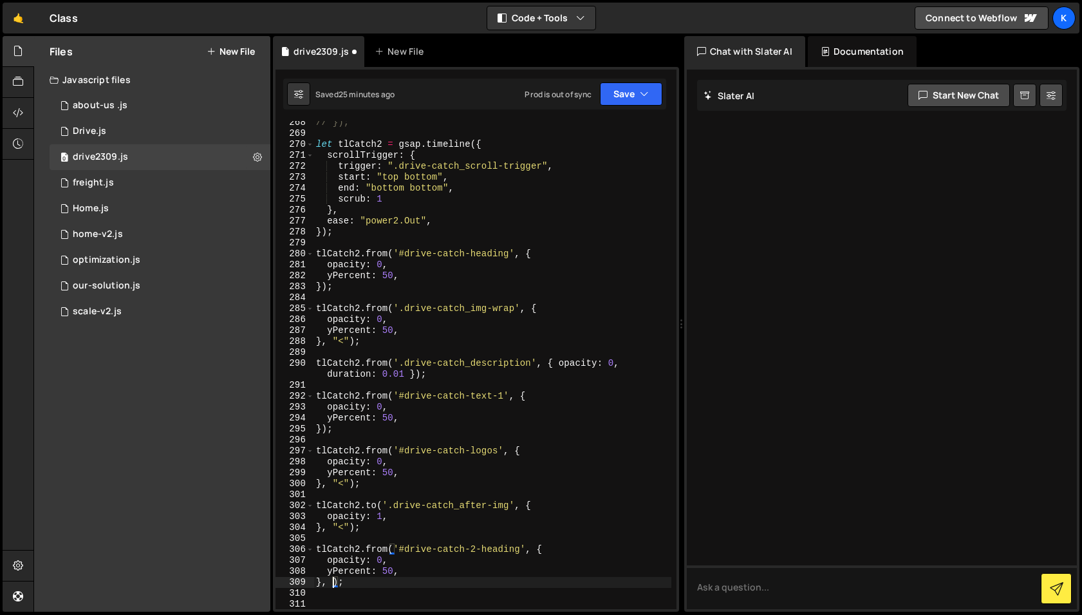
scroll to position [0, 2]
type textarea "}, "<);"
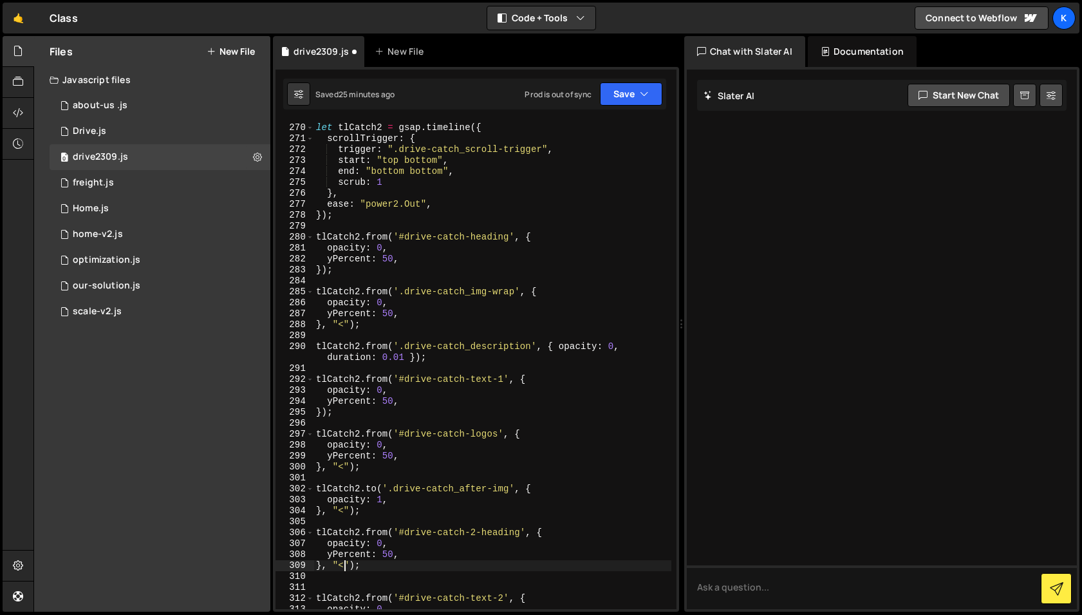
scroll to position [3131, 0]
click at [334, 516] on div "let tlCatch2 = gsap . timeline ({ scrollTrigger : { trigger : ".drive-catch_scr…" at bounding box center [493, 376] width 358 height 510
click at [393, 515] on div "let tlCatch2 = gsap . timeline ({ scrollTrigger : { trigger : ".drive-catch_scr…" at bounding box center [493, 376] width 358 height 510
type textarea "}, "<");"
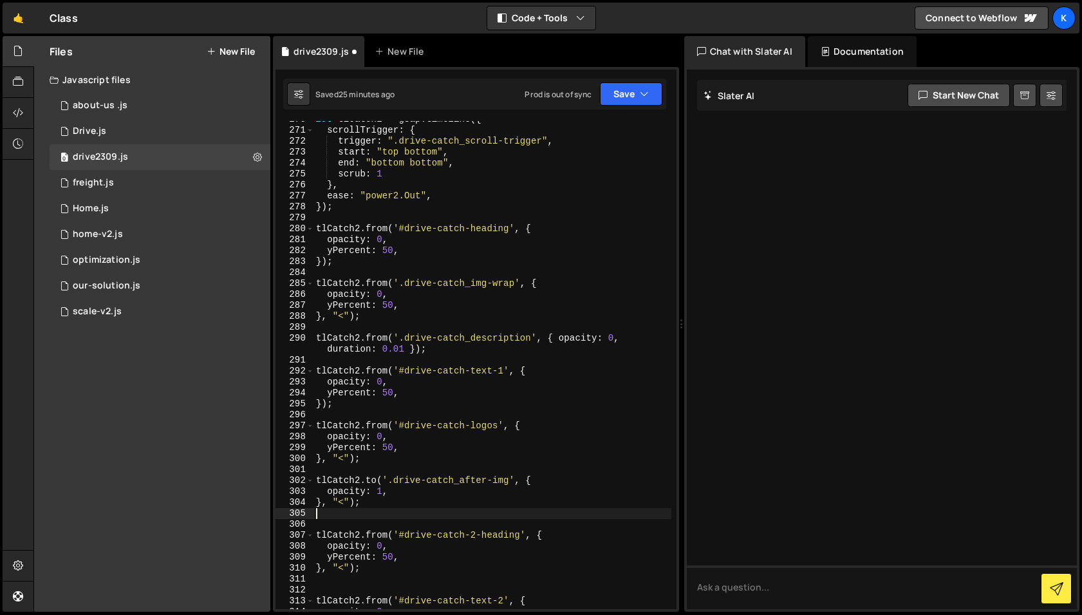
scroll to position [3163, 0]
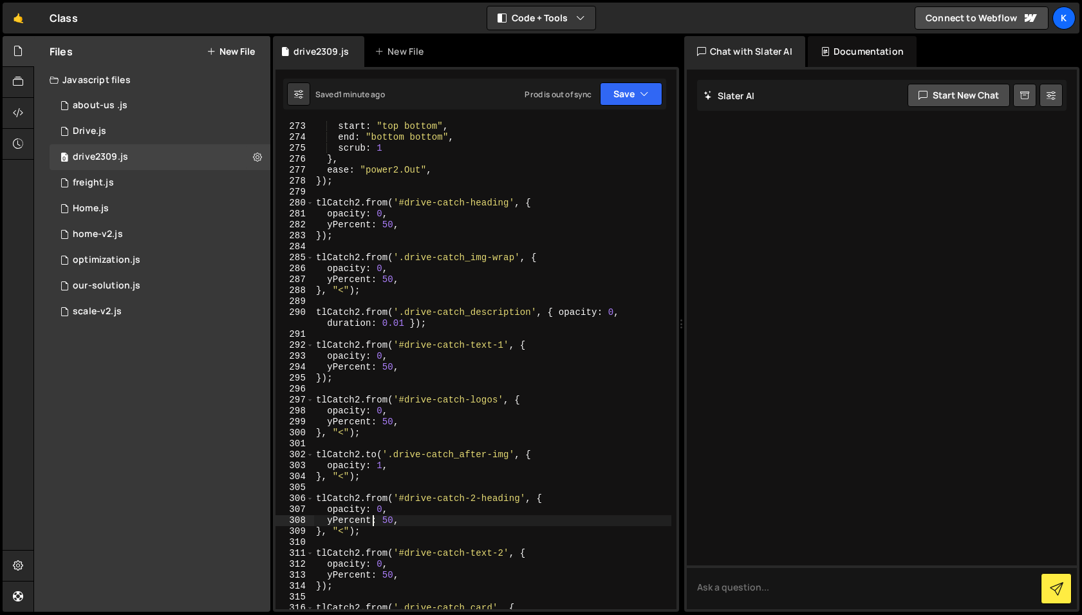
click at [372, 524] on div "trigger : ".drive-catch_scroll-trigger" , start : "top bottom" , end : "bottom …" at bounding box center [493, 365] width 358 height 510
click at [373, 536] on div "trigger : ".drive-catch_scroll-trigger" , start : "top bottom" , end : "bottom …" at bounding box center [493, 365] width 358 height 510
drag, startPoint x: 397, startPoint y: 282, endPoint x: 328, endPoint y: 279, distance: 69.6
click at [328, 279] on div "trigger : ".drive-catch_scroll-trigger" , start : "top bottom" , end : "bottom …" at bounding box center [493, 365] width 358 height 510
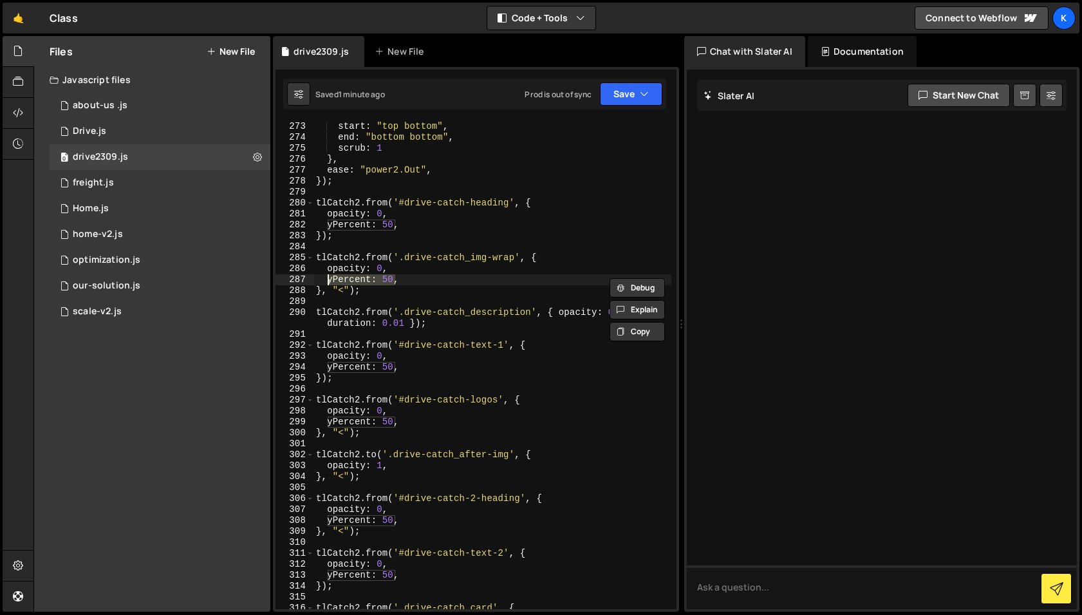
click at [583, 329] on div "trigger : ".drive-catch_scroll-trigger" , start : "top bottom" , end : "bottom …" at bounding box center [493, 365] width 358 height 510
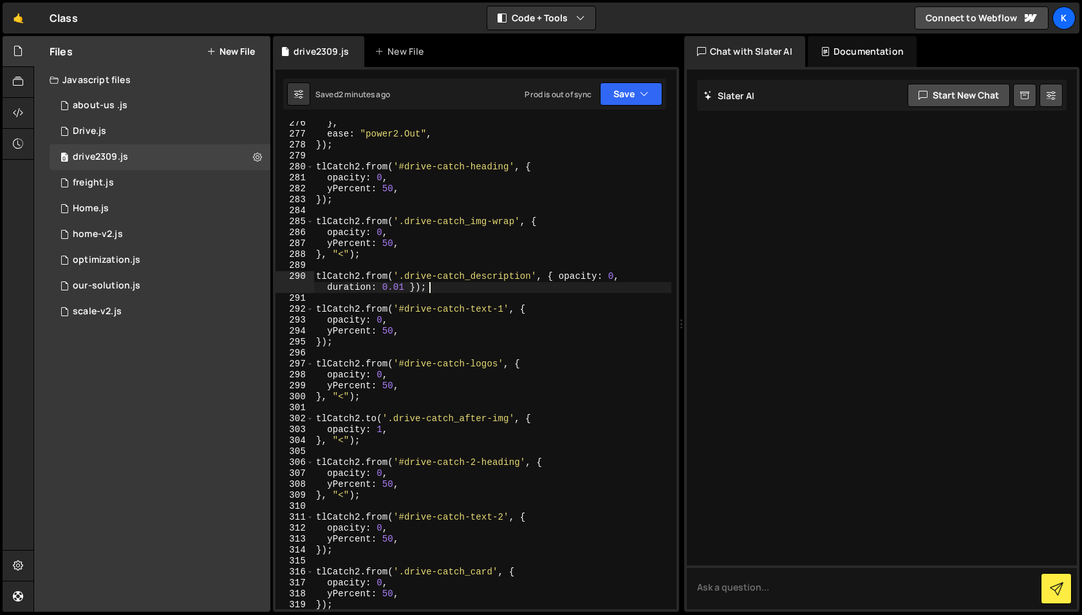
scroll to position [3198, 0]
click at [417, 288] on div "} , ease : "power2.Out" , }) ; tlCatch2 . from ( '#drive-catch-heading' , { opa…" at bounding box center [493, 375] width 358 height 510
click at [327, 343] on div "} , ease : "power2.Out" , }) ; tlCatch2 . from ( '#drive-catch-heading' , { opa…" at bounding box center [493, 375] width 358 height 510
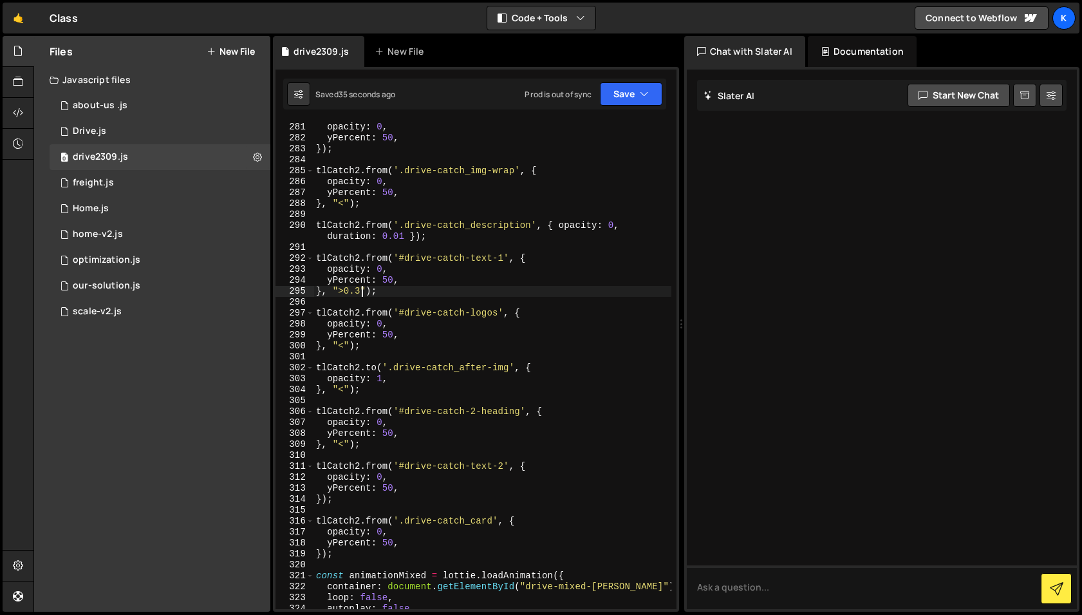
scroll to position [3300, 0]
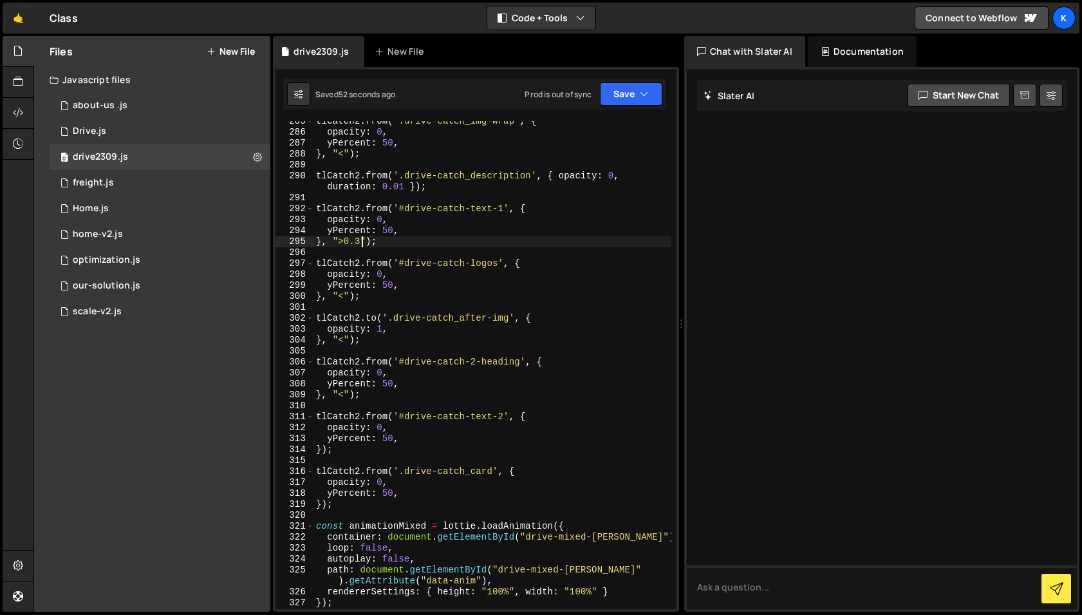
click at [326, 451] on div "tlCatch2 . from ( '.drive-catch_img-wrap' , { opacity : 0 , yPercent : 50 , } ,…" at bounding box center [493, 371] width 358 height 510
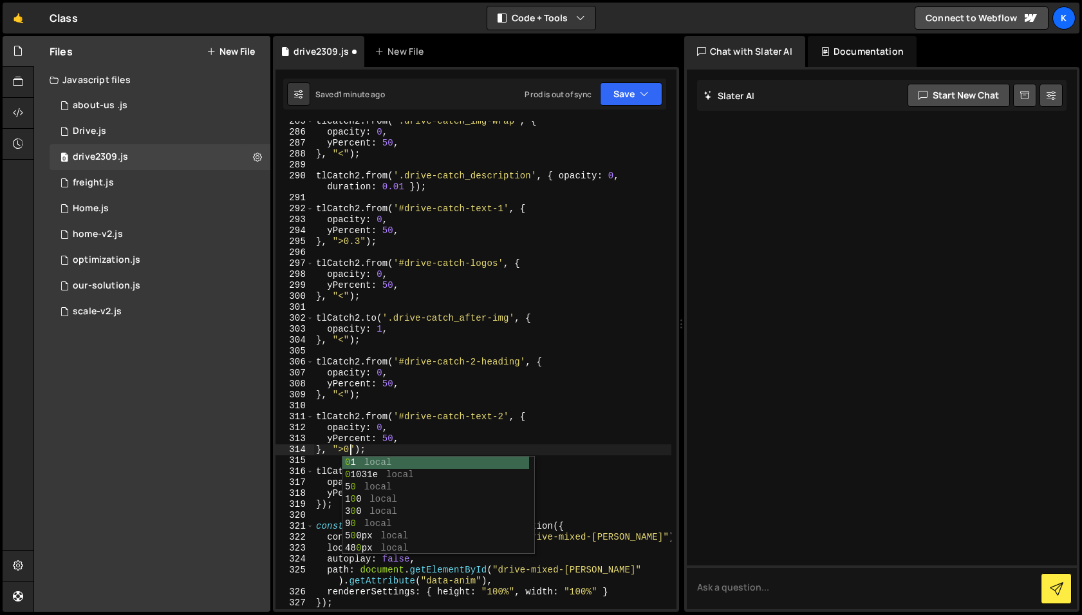
scroll to position [0, 3]
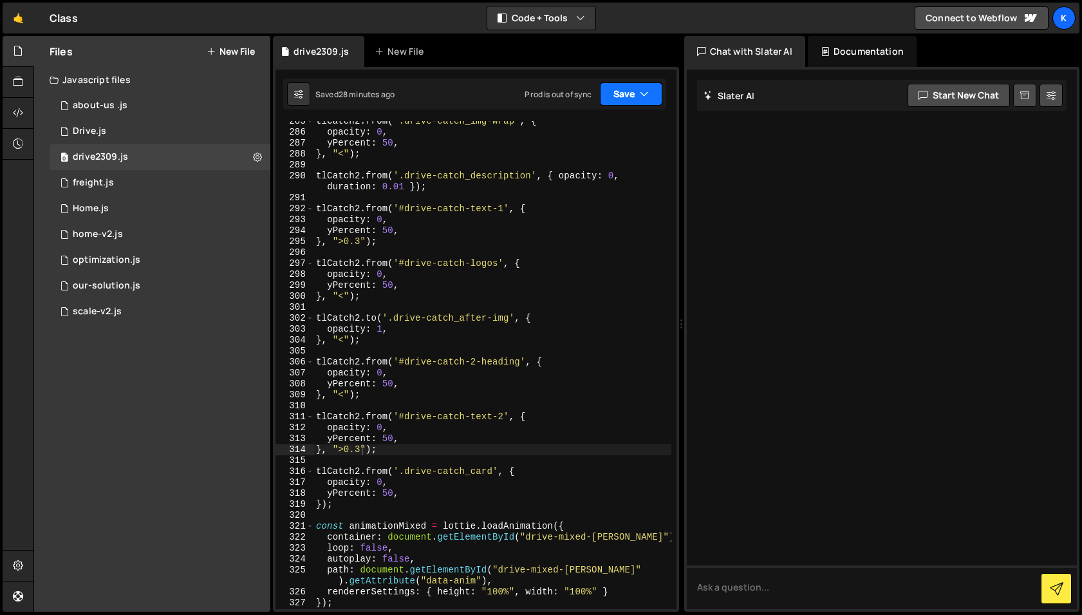
click at [621, 96] on button "Save" at bounding box center [631, 93] width 62 height 23
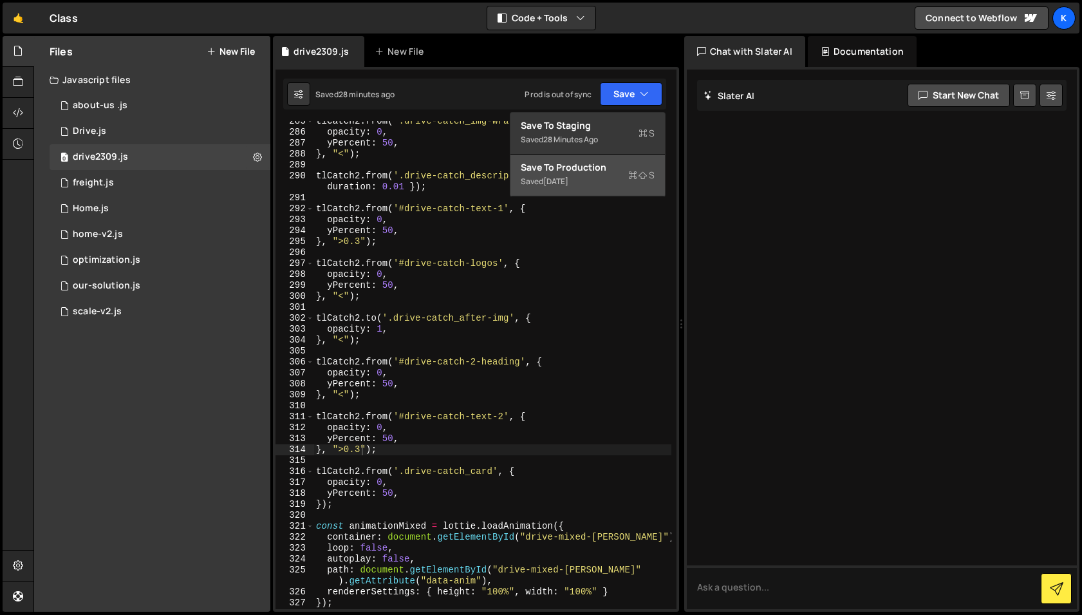
click at [605, 170] on div "Save to Production S" at bounding box center [588, 167] width 134 height 13
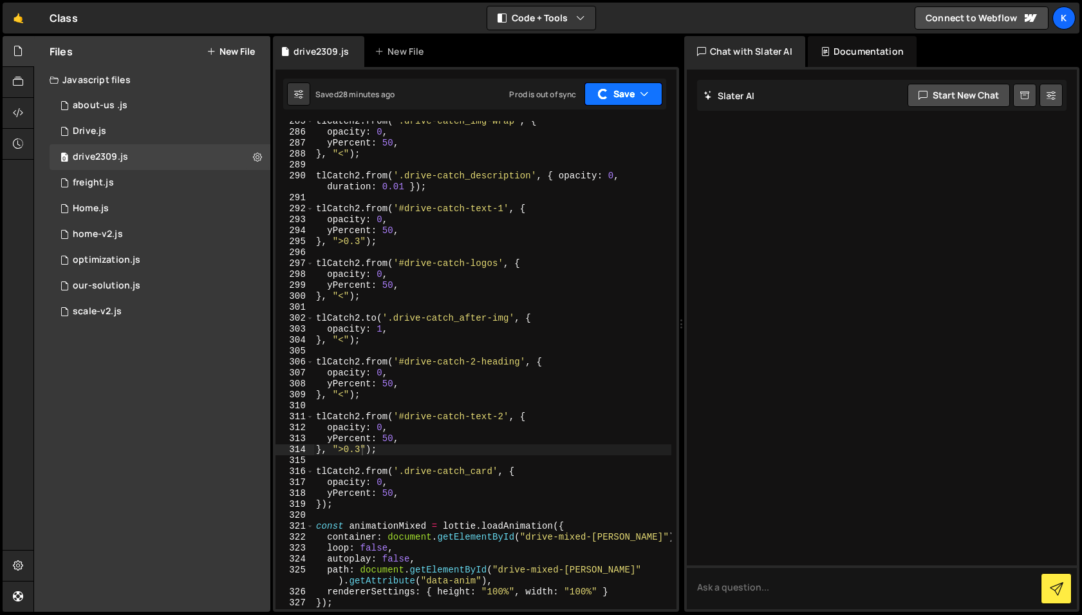
click at [627, 95] on button "Save" at bounding box center [624, 93] width 78 height 23
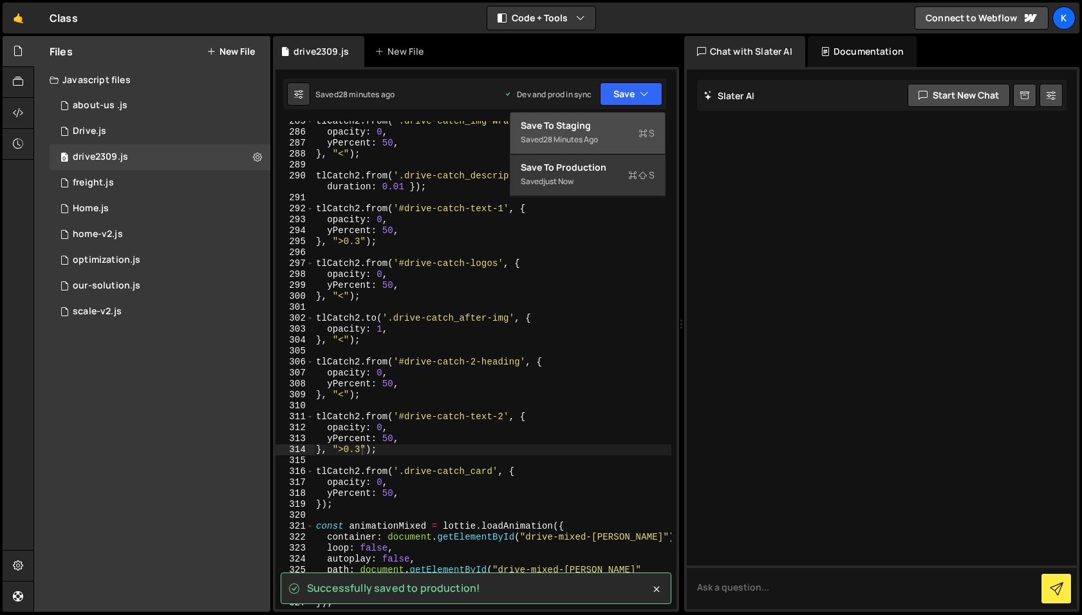
click at [566, 138] on div "28 minutes ago" at bounding box center [570, 139] width 55 height 11
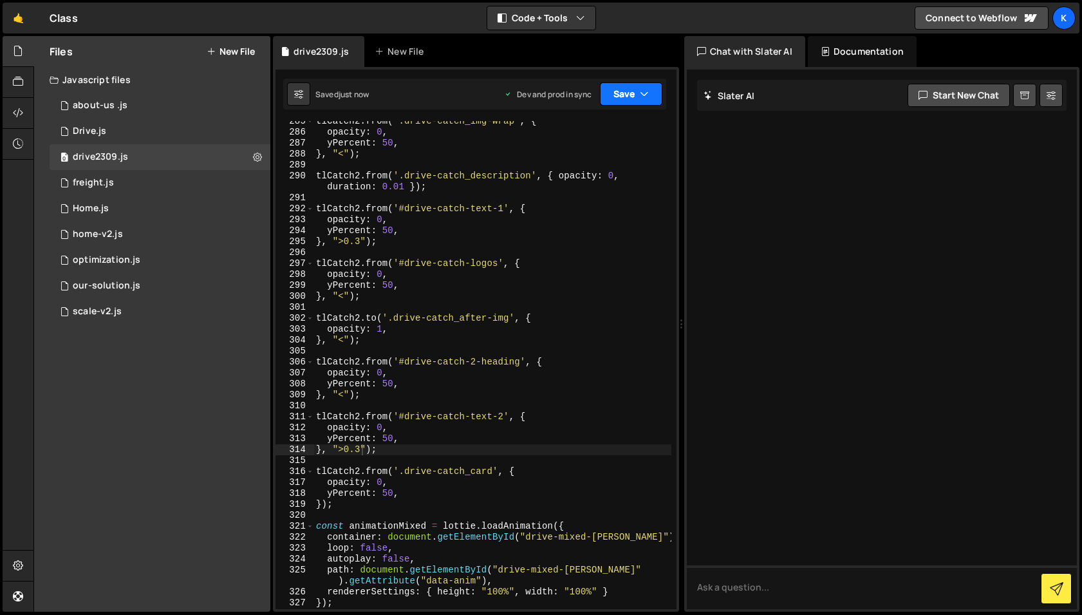
click at [607, 90] on button "Save" at bounding box center [631, 93] width 62 height 23
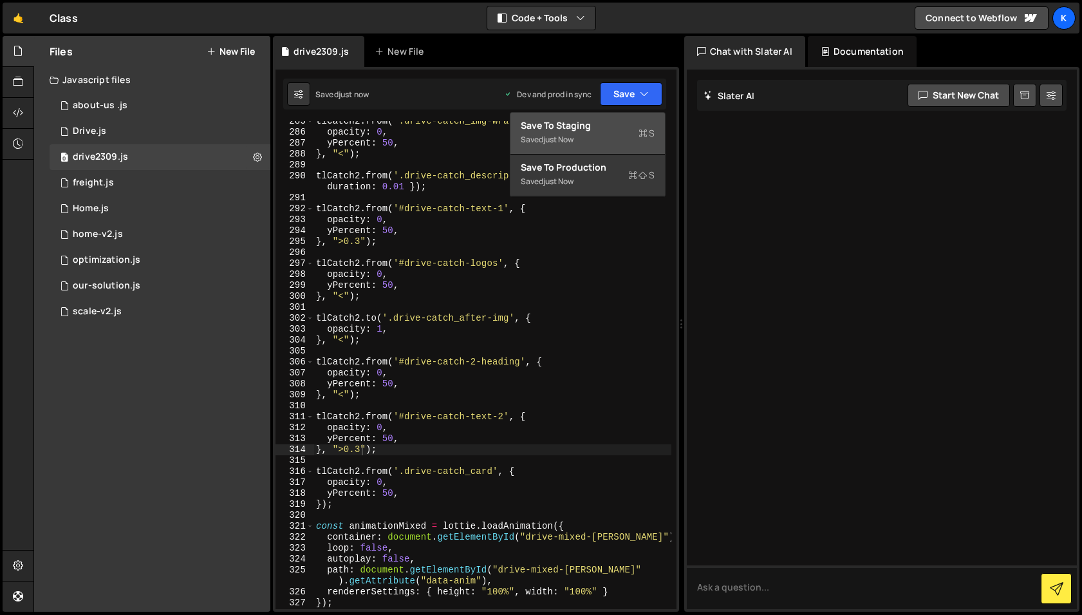
type textarea "opacity: 1,"
click at [646, 328] on div "tlCatch2 . from ( '.drive-catch_img-wrap' , { opacity : 0 , yPercent : 50 , } ,…" at bounding box center [493, 371] width 358 height 510
